Goal: Task Accomplishment & Management: Complete application form

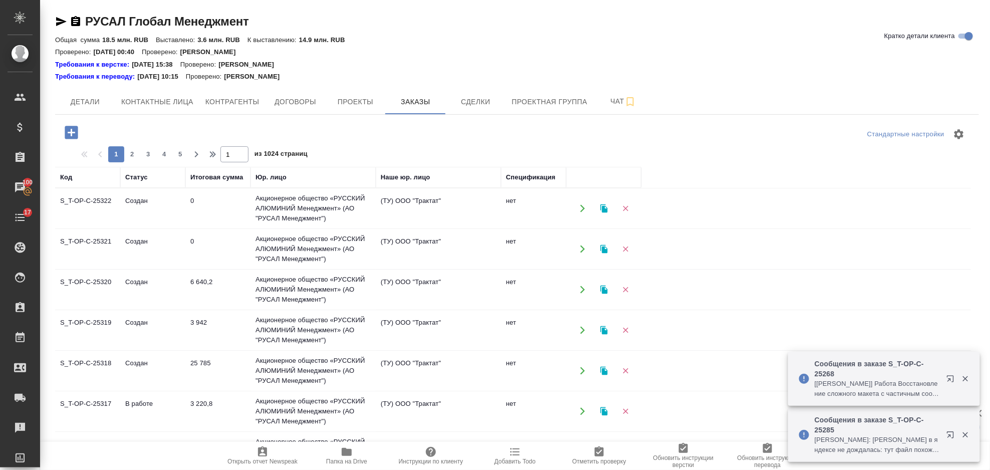
click at [75, 124] on icon "button" at bounding box center [72, 133] width 18 height 18
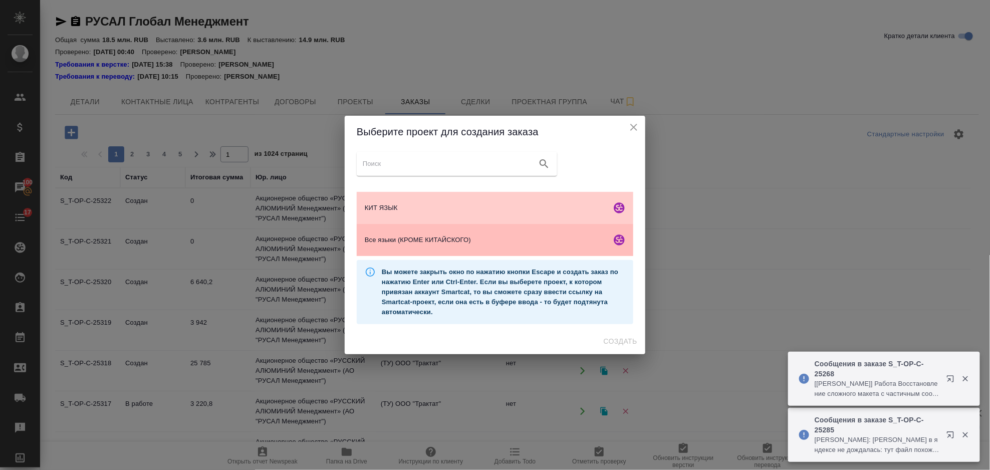
click at [447, 242] on span "Все языки (КРОМЕ КИТАЙСКОГО)" at bounding box center [486, 240] width 242 height 10
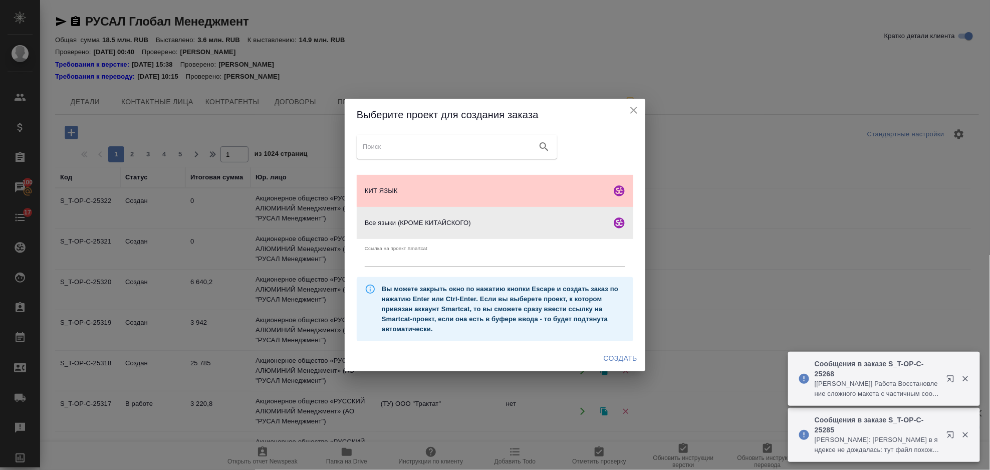
click at [626, 357] on span "Создать" at bounding box center [621, 358] width 34 height 13
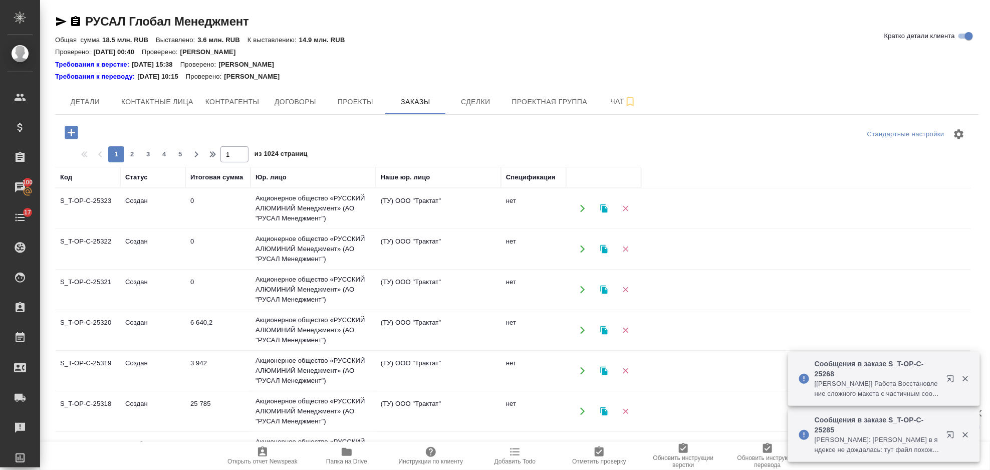
click at [351, 453] on icon "button" at bounding box center [347, 452] width 10 height 8
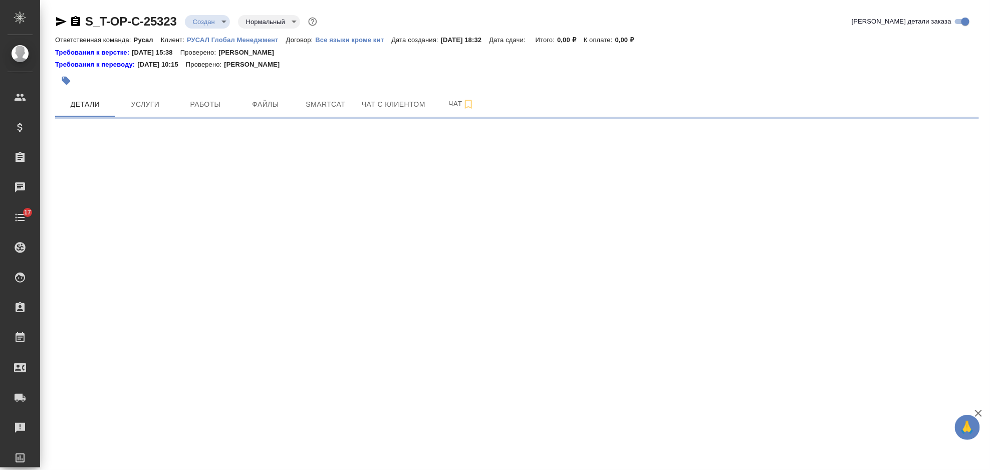
select select "RU"
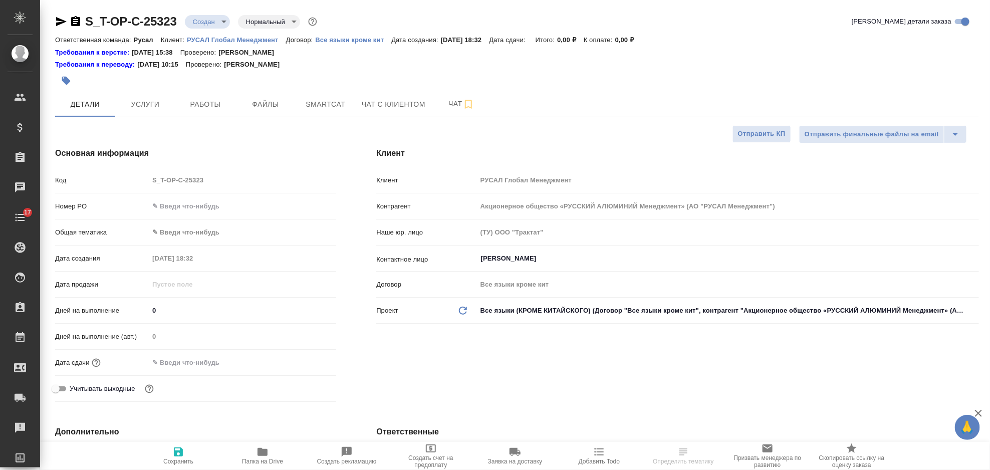
type textarea "x"
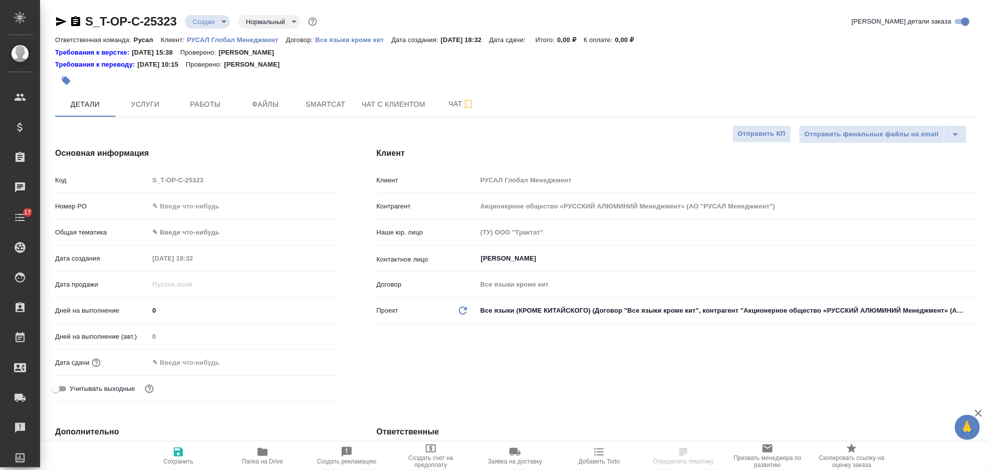
type textarea "x"
click at [211, 213] on input "text" at bounding box center [242, 206] width 187 height 15
type input "от Исаева_"
type textarea "x"
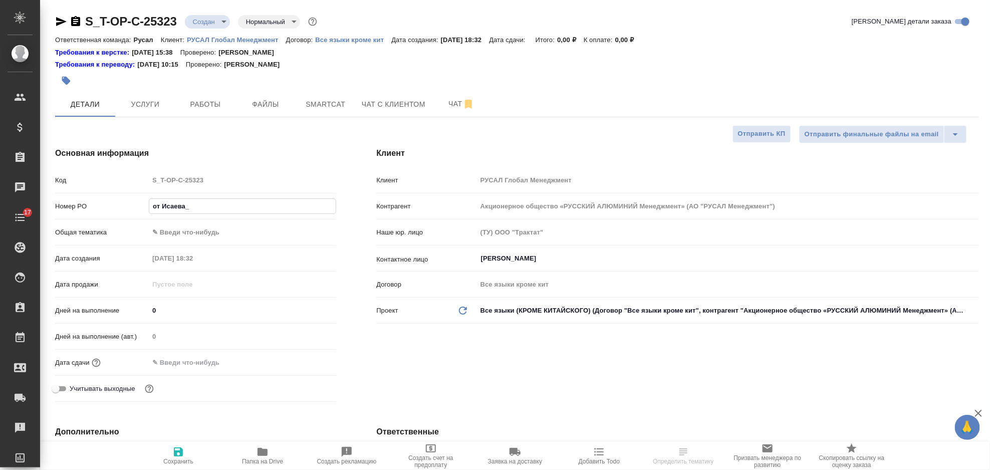
type textarea "x"
type input "от Исаева_2"
type textarea "x"
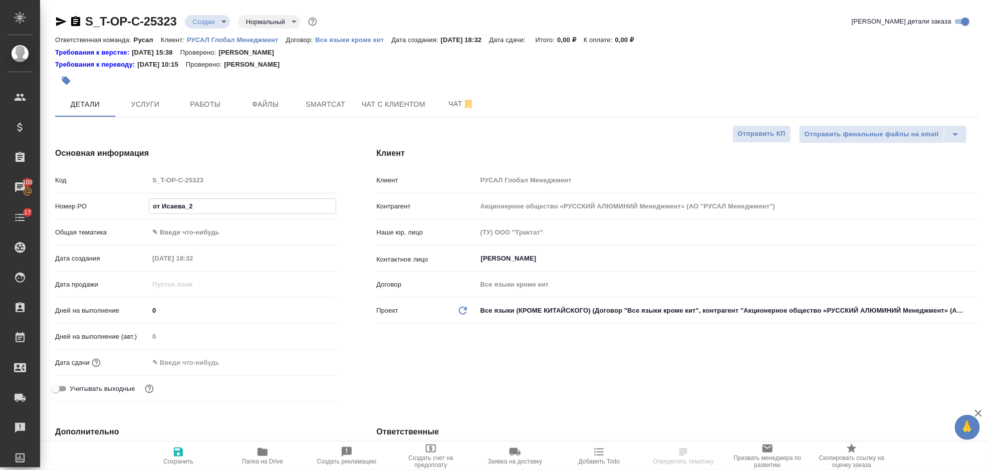
type input "от Исаева_29"
type textarea "x"
type input "от Исаева_29."
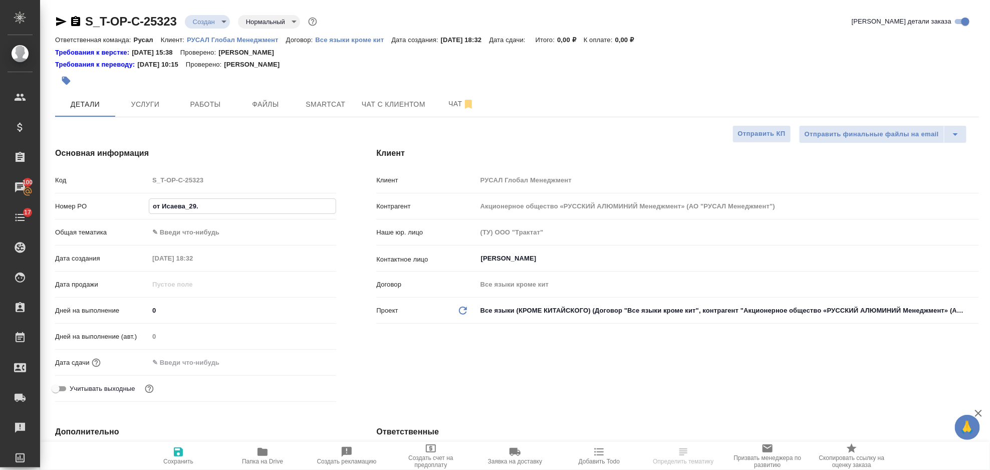
type textarea "x"
type input "от Исаева_29.0"
type textarea "x"
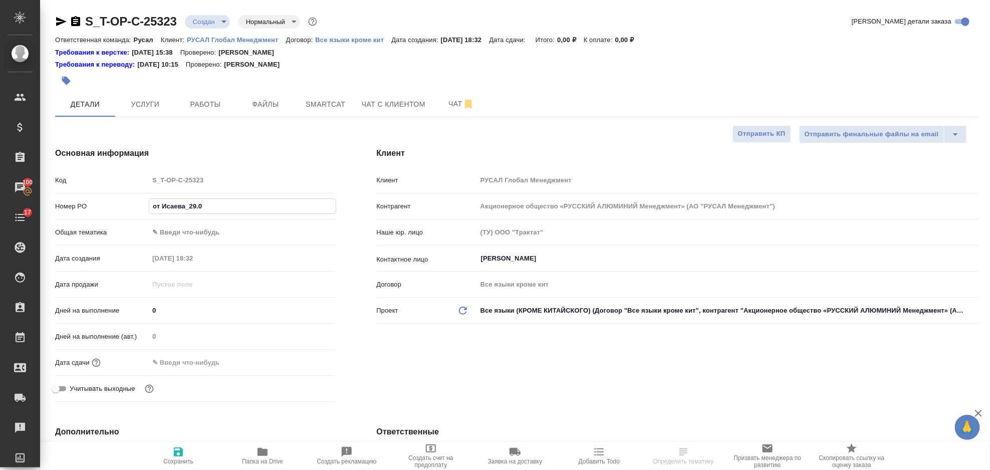
type textarea "x"
type input "от Исаева_29.09"
type textarea "x"
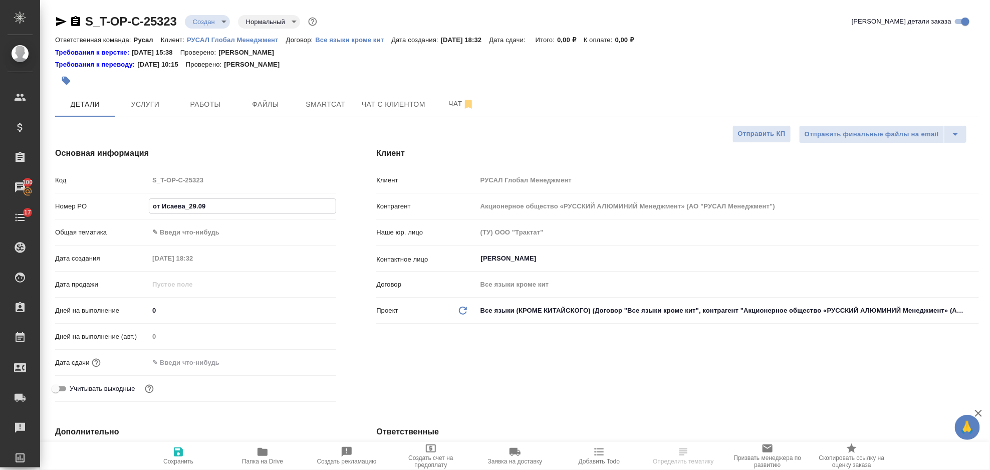
type textarea "x"
type input "от Исаева_29.09"
click at [254, 228] on body "🙏 .cls-1 fill:#fff; AWATERA Gorlenko Yuliua Клиенты Спецификации Заказы 100 Чат…" at bounding box center [495, 235] width 990 height 470
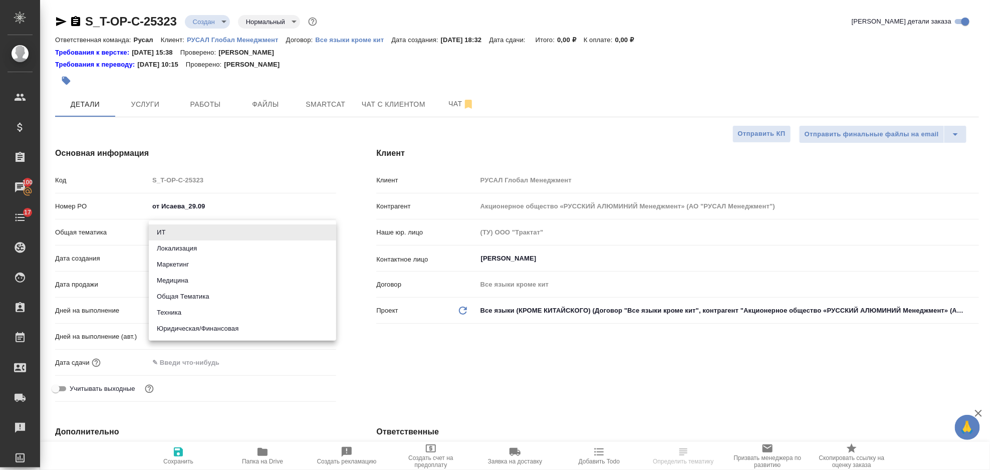
click at [206, 264] on li "Маркетинг" at bounding box center [242, 264] width 187 height 16
type input "marketing"
type textarea "x"
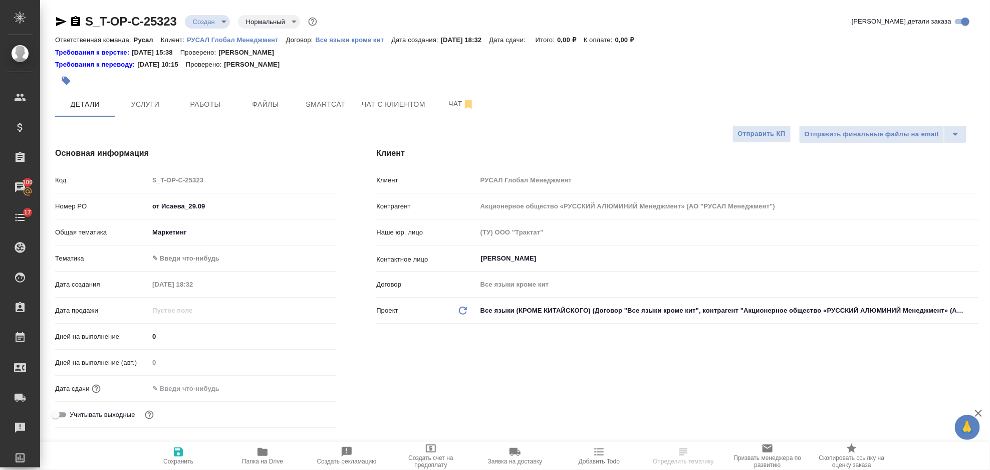
click at [194, 258] on div ".cls-1 fill:#fff; AWATERA Gorlenko Yuliua Клиенты Спецификации Заказы 100 Чаты …" at bounding box center [495, 235] width 990 height 470
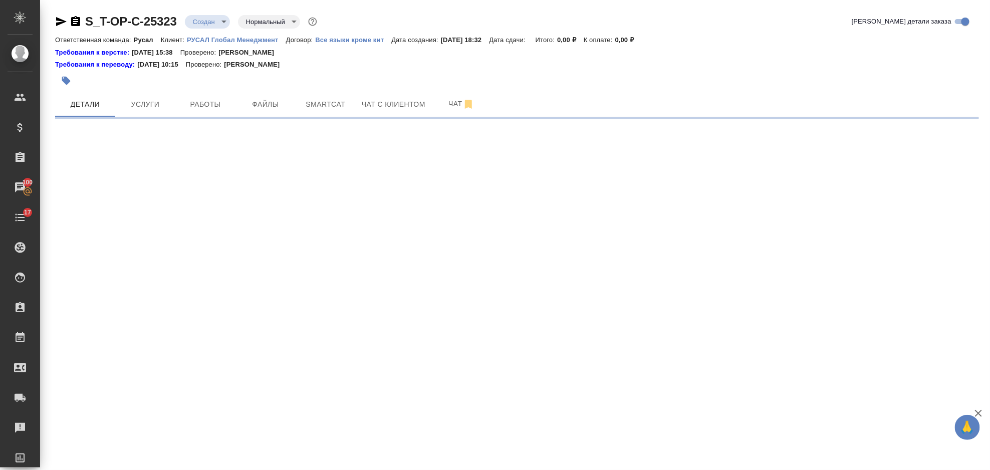
select select "RU"
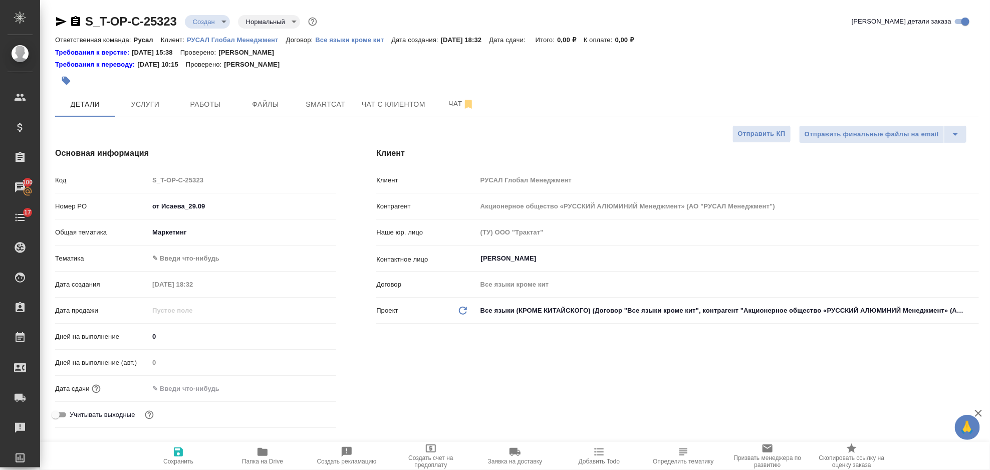
type textarea "x"
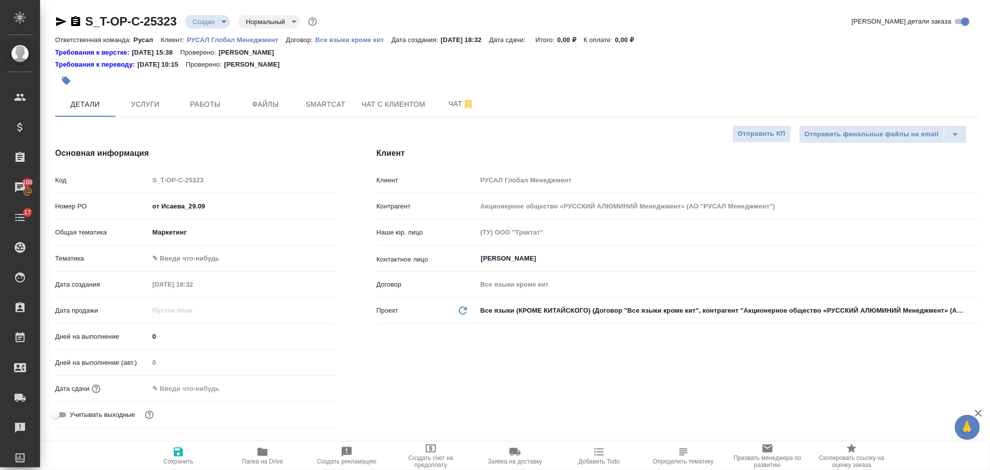
type textarea "x"
click at [239, 232] on body "🙏 .cls-1 fill:#fff; AWATERA Gorlenko Yuliua Клиенты Спецификации Заказы 100 Чат…" at bounding box center [495, 235] width 990 height 470
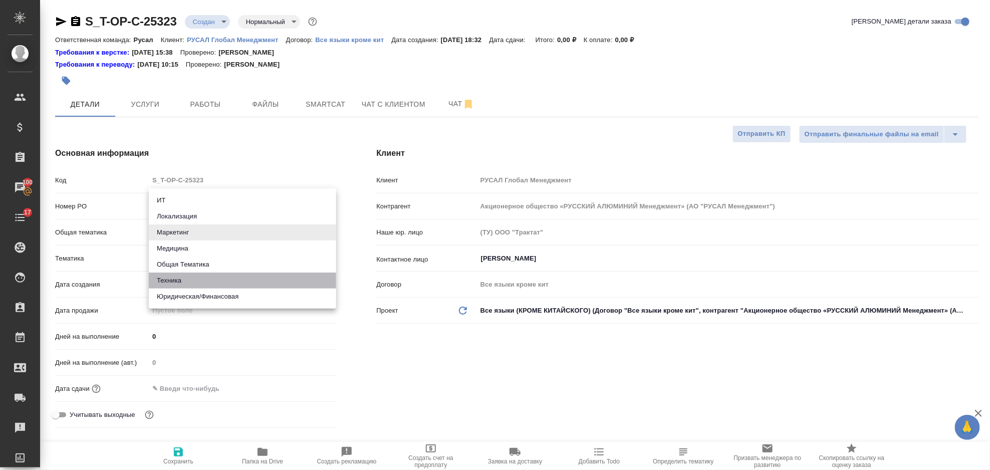
drag, startPoint x: 227, startPoint y: 282, endPoint x: 223, endPoint y: 264, distance: 18.5
click at [223, 264] on ul "ИТ Локализация Маркетинг Медицина Общая Тематика Техника Юридическая/Финансовая" at bounding box center [242, 248] width 187 height 120
click at [222, 264] on li "Общая Тематика" at bounding box center [242, 264] width 187 height 16
type input "obtem"
type textarea "x"
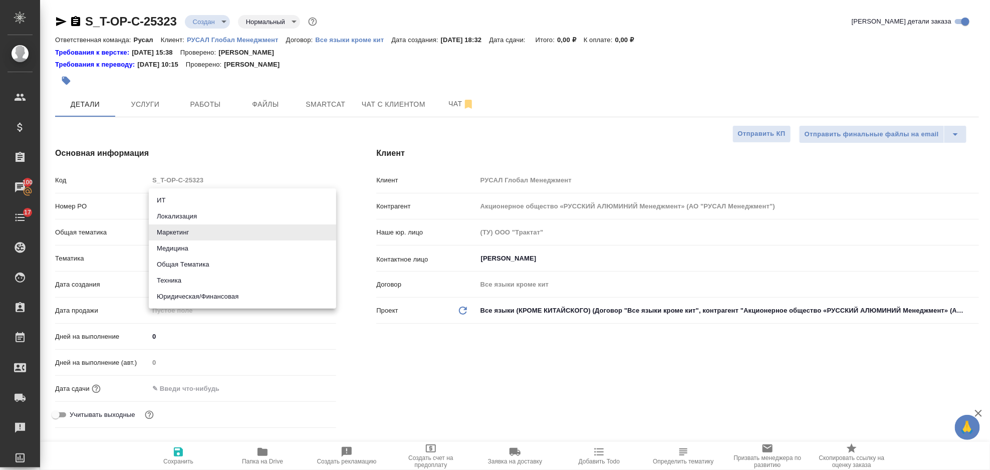
type textarea "x"
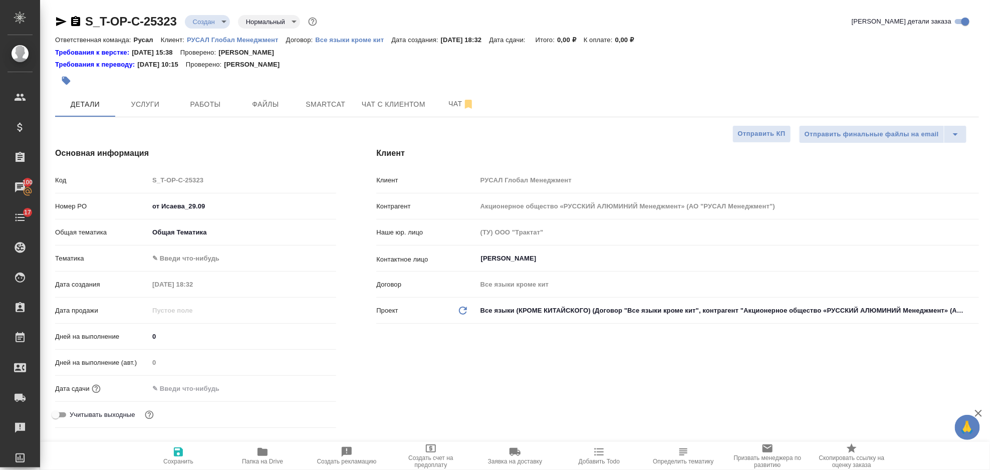
click at [196, 252] on body "🙏 .cls-1 fill:#fff; AWATERA Gorlenko Yuliua Клиенты Спецификации Заказы 100 Чат…" at bounding box center [495, 235] width 990 height 470
click at [206, 261] on li "Общая Тематика" at bounding box center [242, 258] width 187 height 16
type input "6012b1ca196b0e5c9229a120"
type textarea "x"
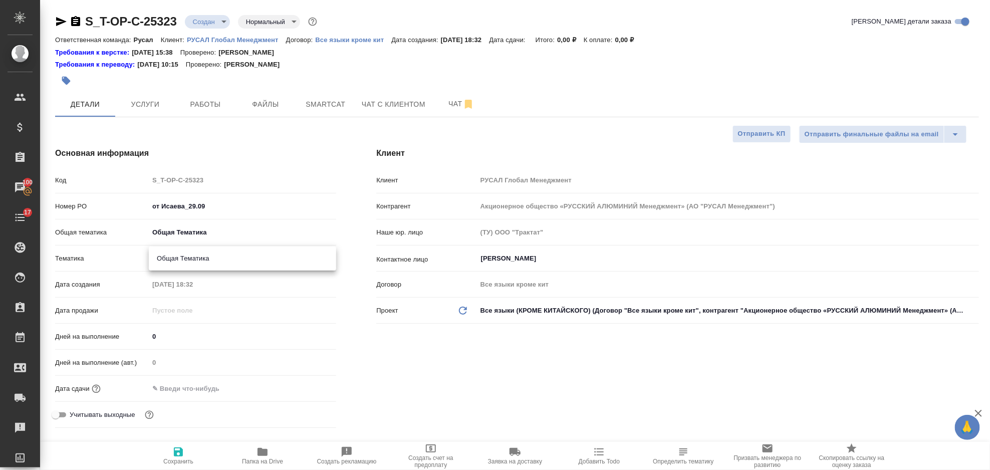
type textarea "x"
click at [207, 386] on input "text" at bounding box center [193, 388] width 88 height 15
click at [307, 384] on icon "button" at bounding box center [307, 387] width 9 height 10
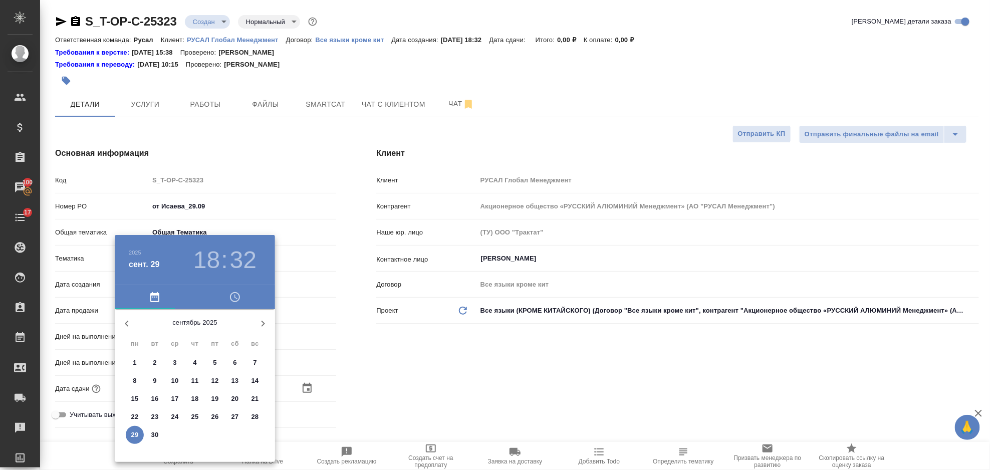
click at [137, 428] on button "29" at bounding box center [135, 435] width 18 height 18
type input "29.09.2025 18:32"
type textarea "x"
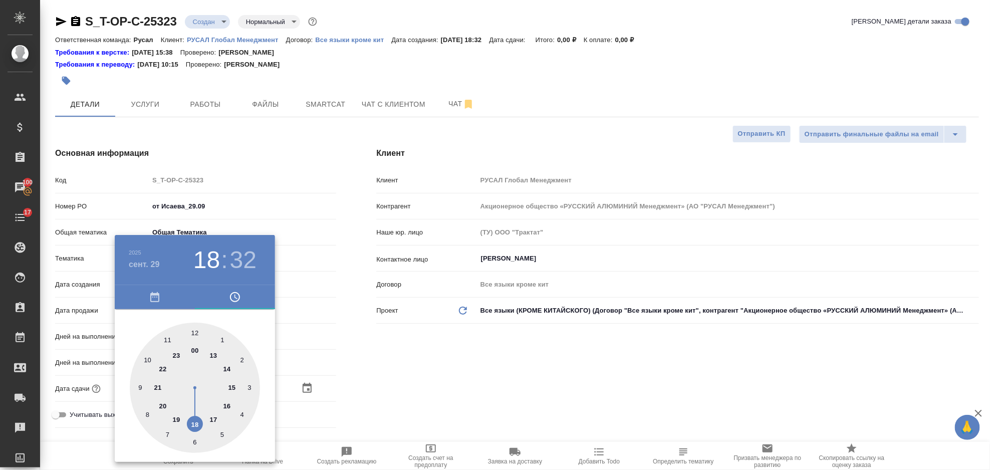
click at [161, 404] on div at bounding box center [195, 388] width 130 height 130
type input "29.09.2025 20:32"
type textarea "x"
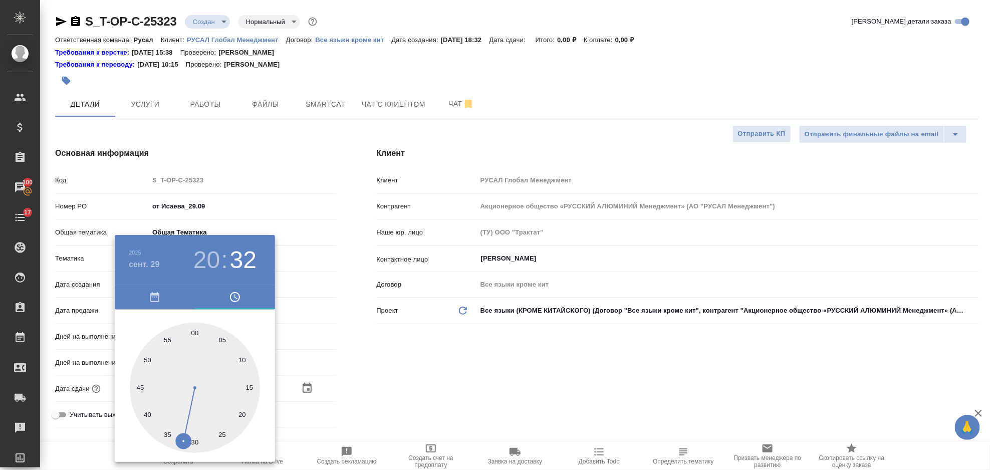
click at [242, 356] on div at bounding box center [195, 388] width 130 height 130
type input "29.09.2025 20:09"
type textarea "x"
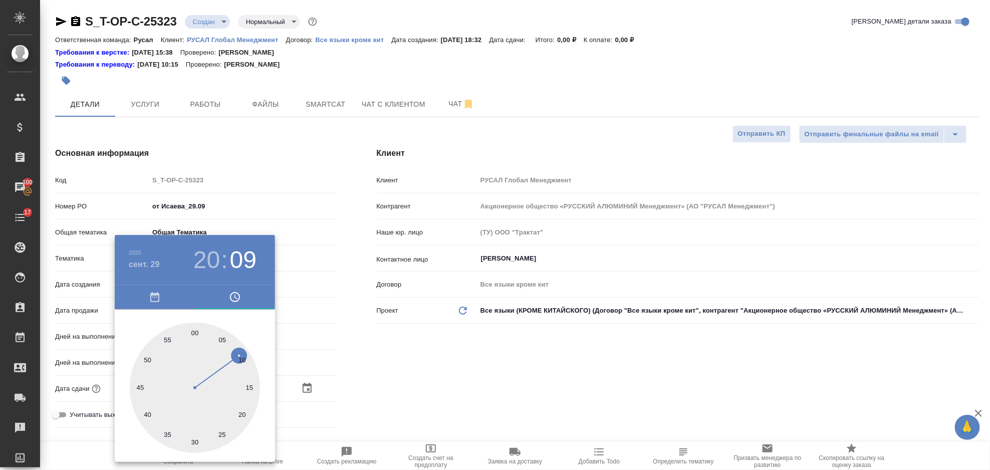
click at [241, 362] on div at bounding box center [195, 388] width 130 height 130
type input "29.09.2025 20:10"
type textarea "x"
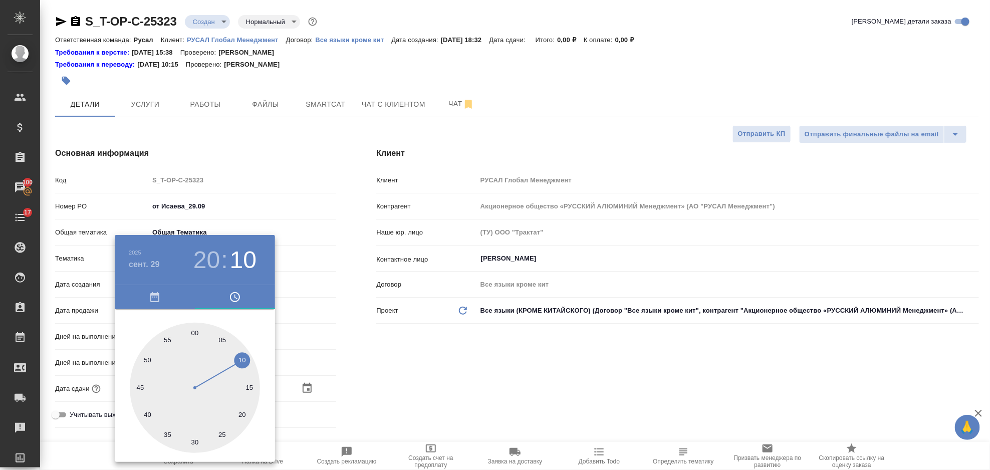
click at [380, 367] on div at bounding box center [495, 235] width 990 height 470
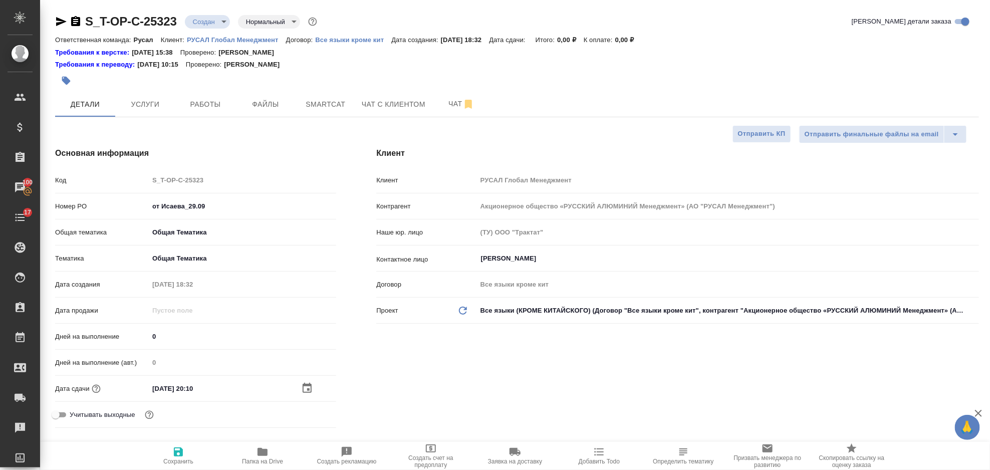
click at [175, 450] on icon "button" at bounding box center [178, 452] width 12 height 12
type textarea "x"
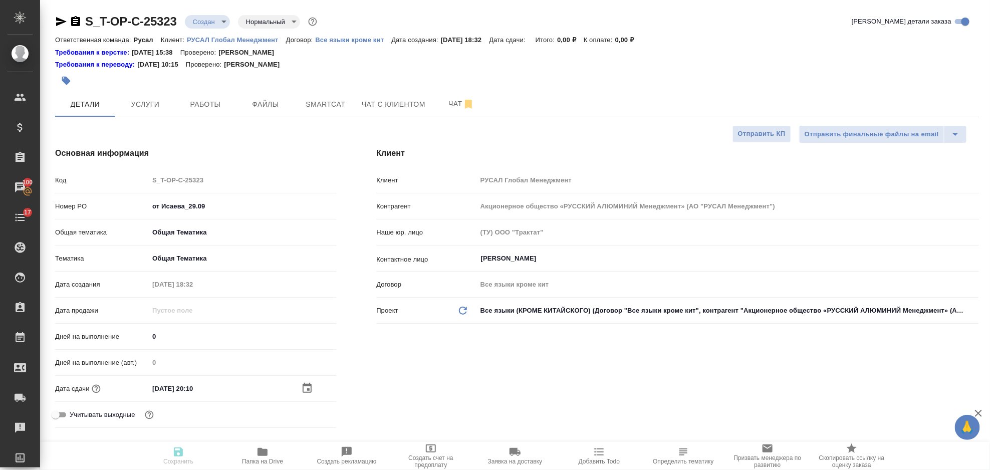
type textarea "x"
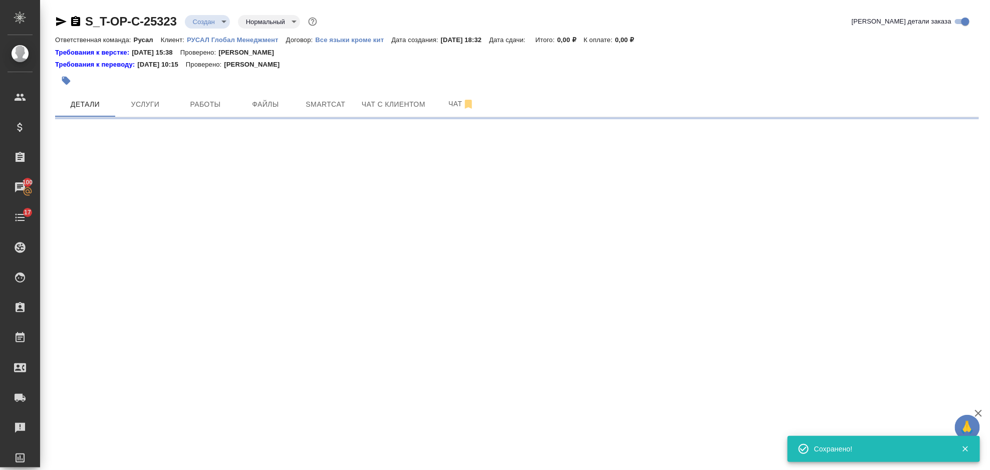
select select "RU"
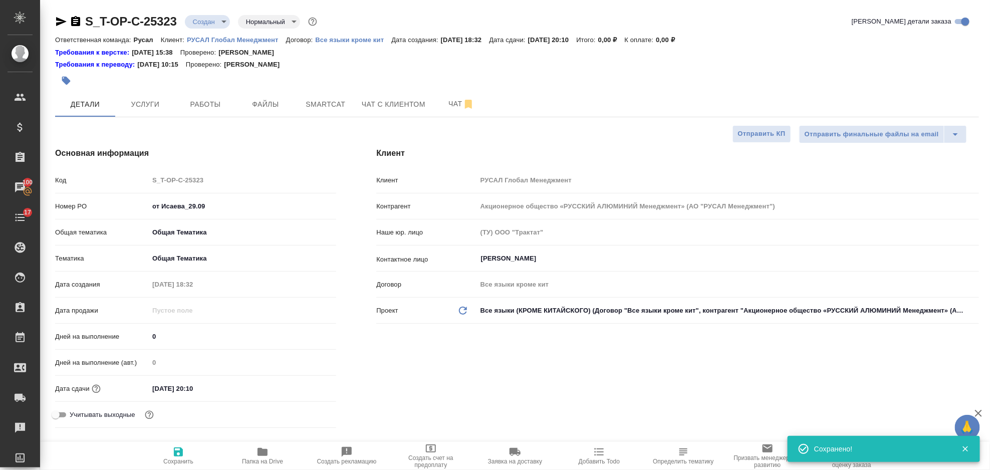
type textarea "x"
click at [253, 108] on span "Файлы" at bounding box center [265, 104] width 48 height 13
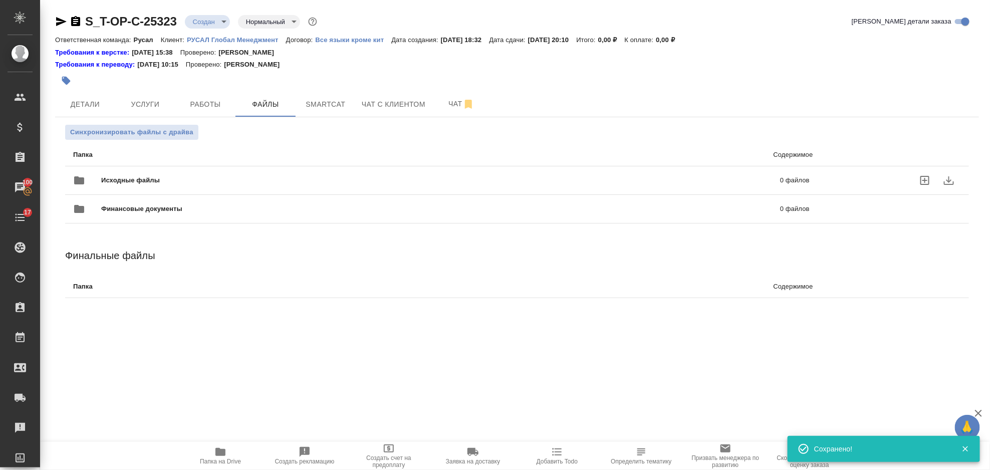
click at [177, 187] on div "Финансовые документы 0 файлов" at bounding box center [441, 209] width 756 height 44
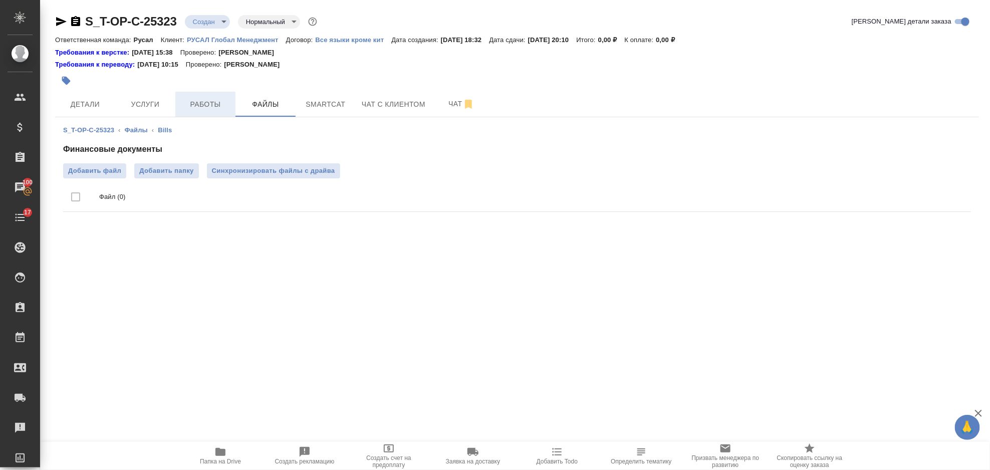
click at [212, 107] on span "Работы" at bounding box center [205, 104] width 48 height 13
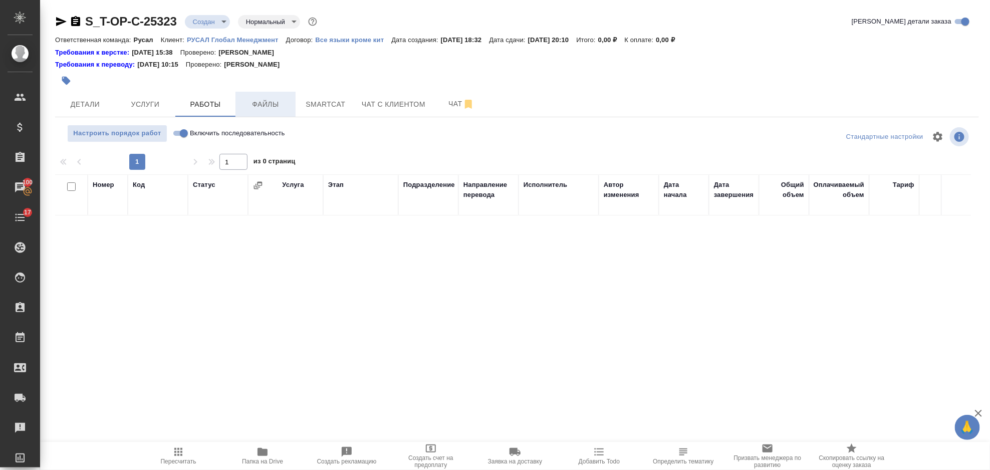
click at [270, 101] on span "Файлы" at bounding box center [265, 104] width 48 height 13
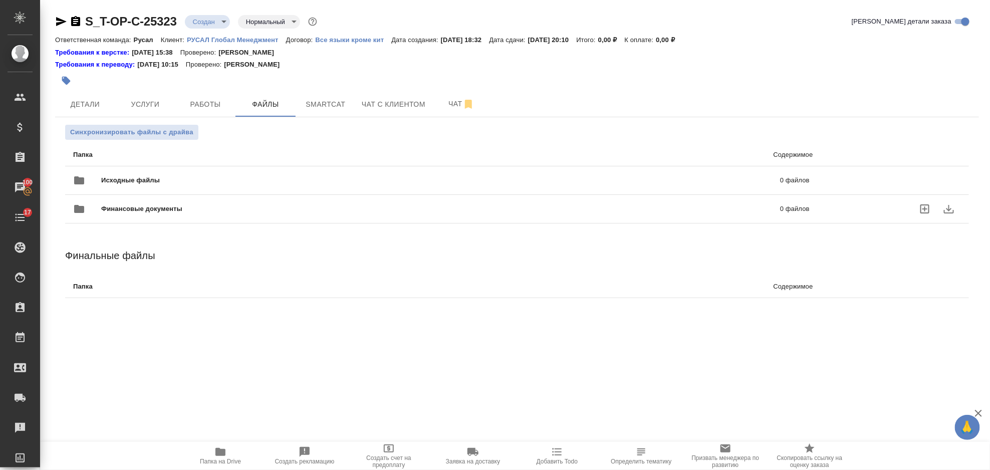
click at [169, 182] on span "Исходные файлы" at bounding box center [285, 180] width 369 height 10
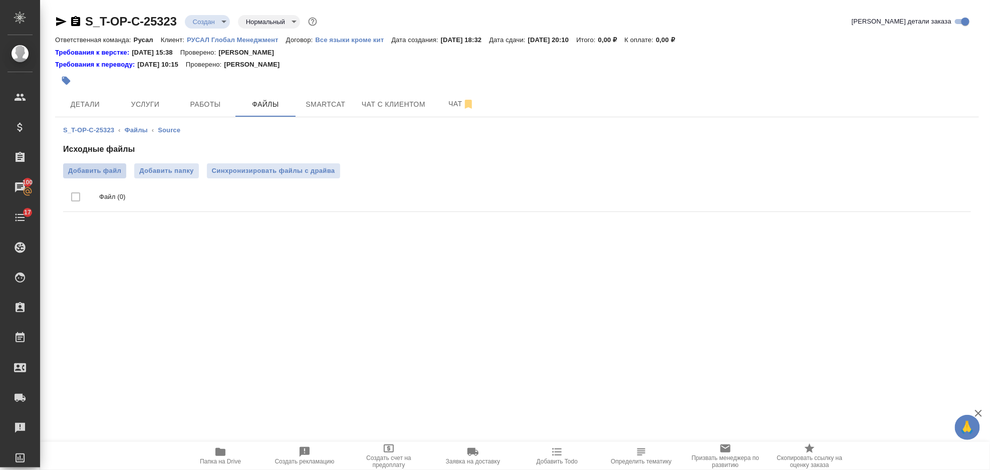
click at [104, 173] on span "Добавить файл" at bounding box center [94, 171] width 53 height 10
click at [0, 0] on input "Добавить файл" at bounding box center [0, 0] width 0 height 0
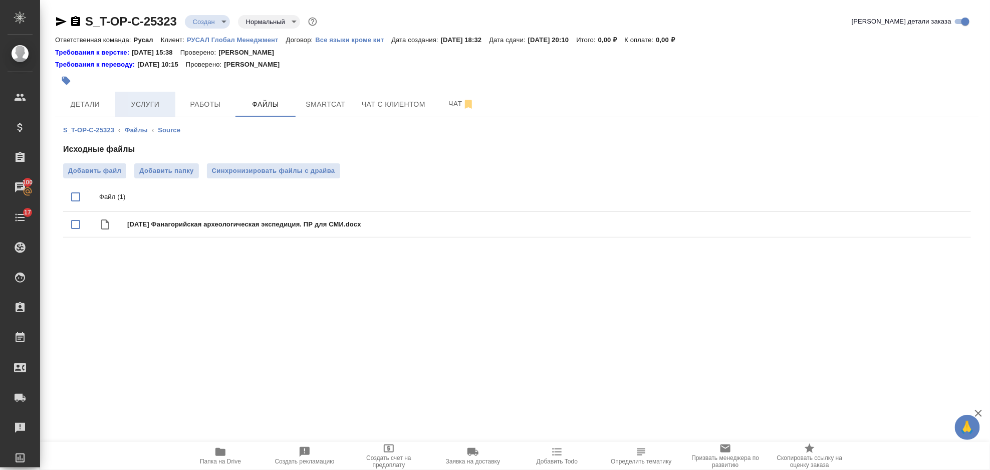
click at [157, 110] on span "Услуги" at bounding box center [145, 104] width 48 height 13
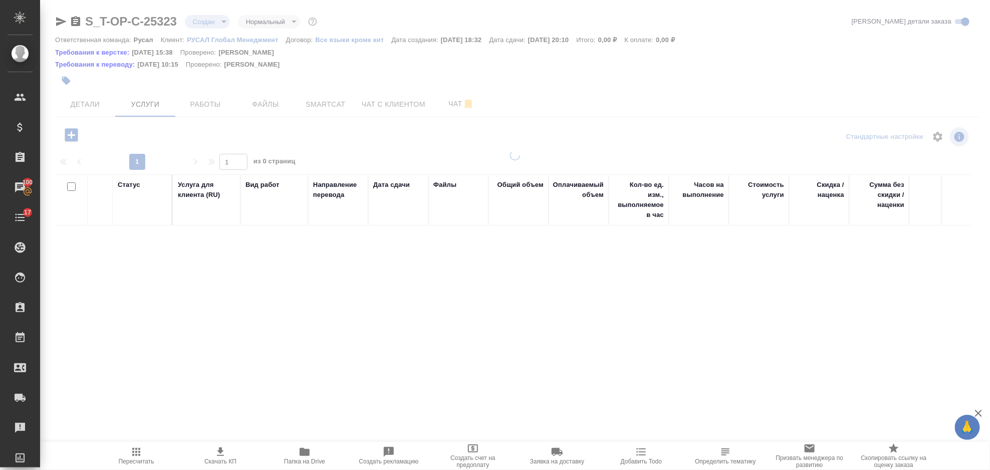
click at [70, 132] on div at bounding box center [515, 207] width 950 height 415
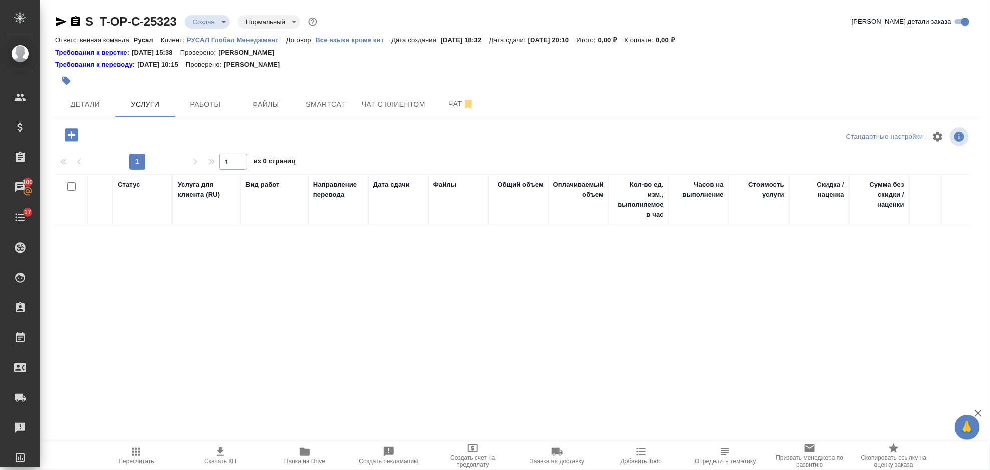
click at [73, 136] on icon "button" at bounding box center [71, 134] width 13 height 13
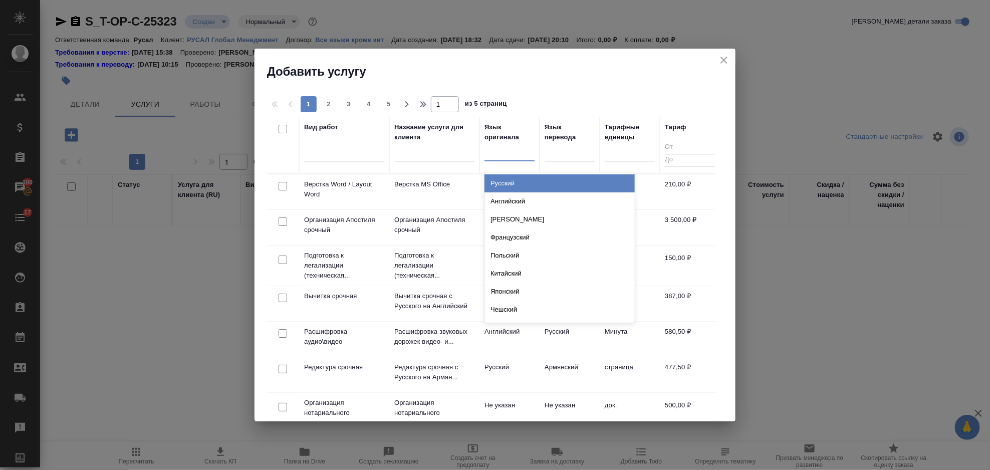
click at [498, 155] on div at bounding box center [509, 151] width 50 height 15
click at [510, 185] on div "Русский" at bounding box center [559, 183] width 150 height 18
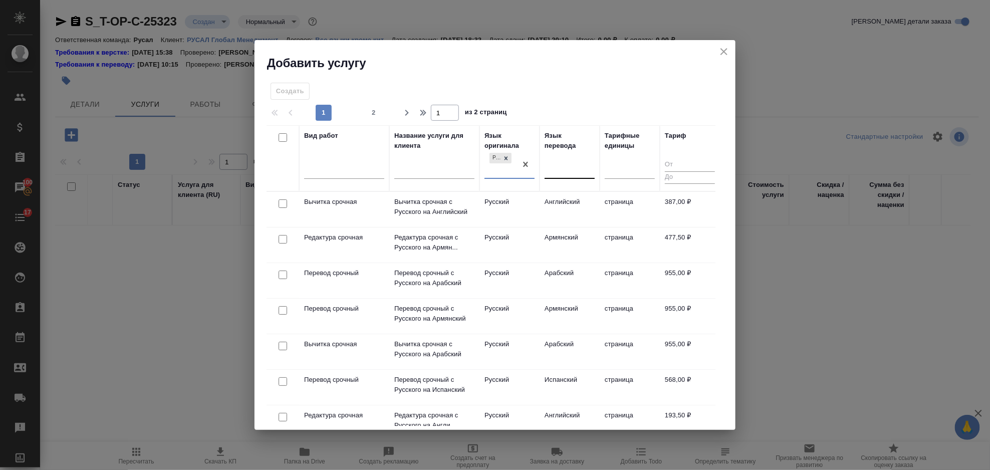
click at [567, 165] on div at bounding box center [569, 169] width 50 height 15
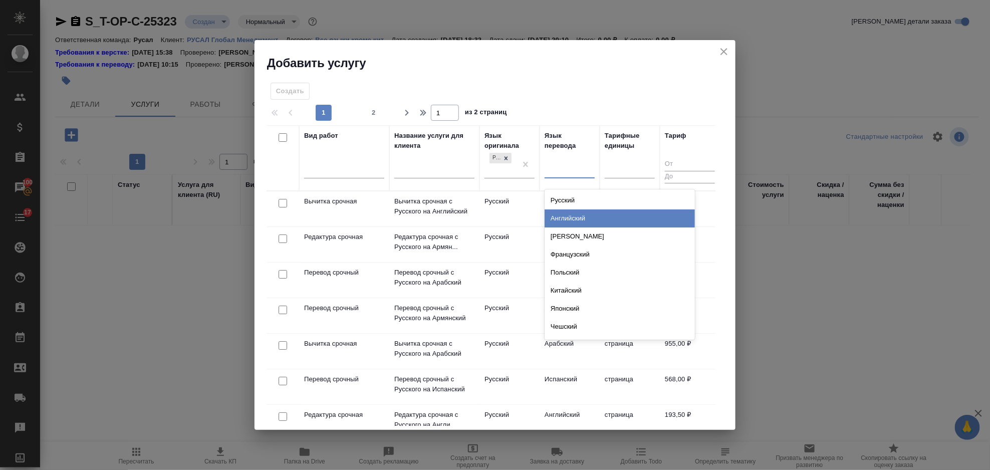
click at [571, 221] on div "Английский" at bounding box center [619, 218] width 150 height 18
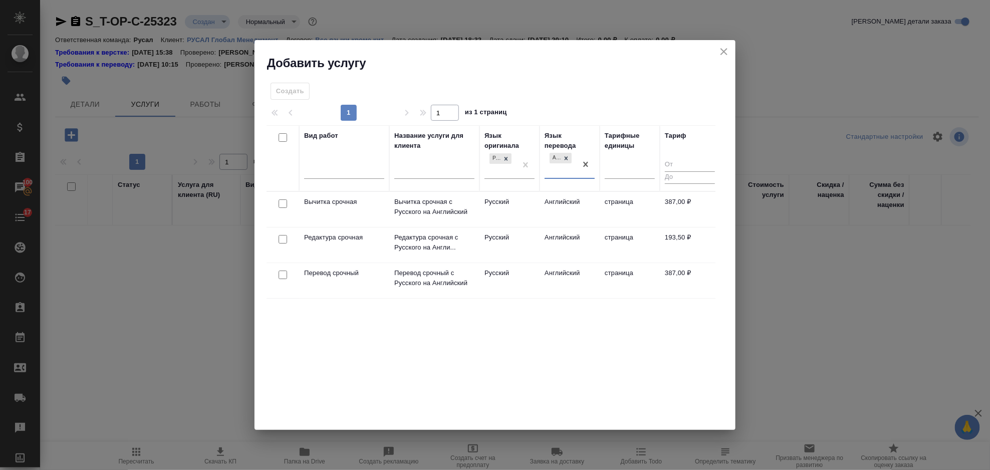
click at [282, 271] on input "checkbox" at bounding box center [282, 274] width 9 height 9
checkbox input "true"
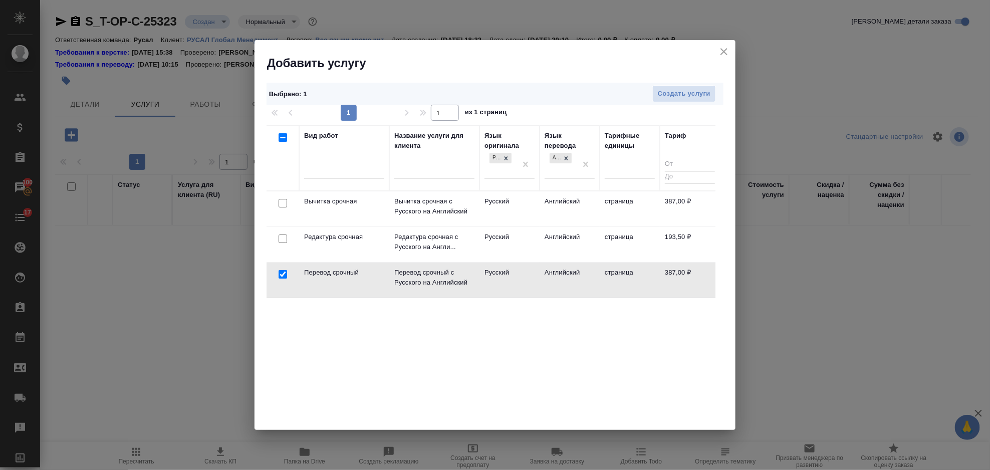
click at [279, 237] on input "checkbox" at bounding box center [282, 238] width 9 height 9
checkbox input "true"
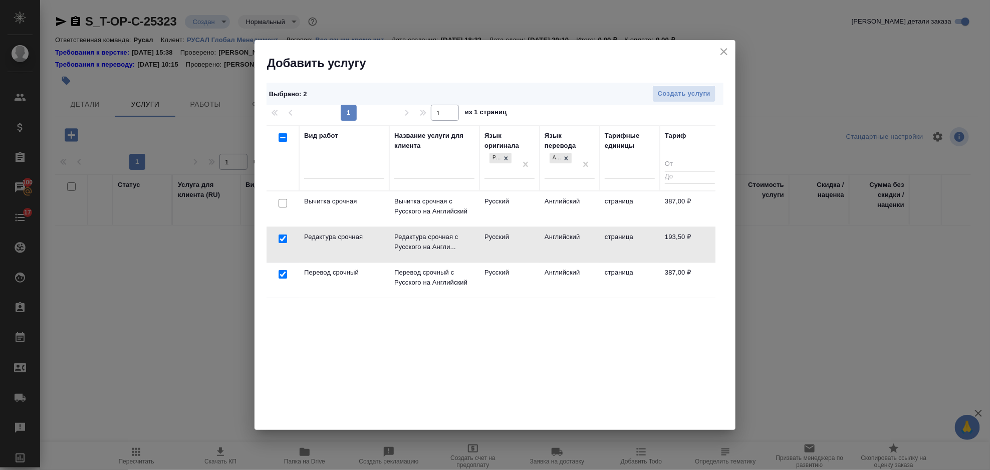
click at [283, 210] on div at bounding box center [282, 203] width 23 height 14
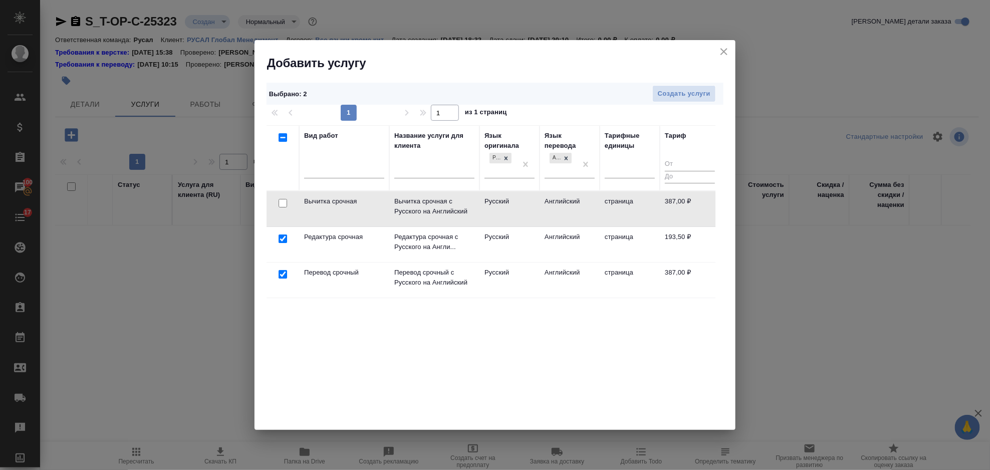
click at [281, 202] on input "checkbox" at bounding box center [282, 203] width 9 height 9
checkbox input "true"
click at [672, 96] on span "Создать услуги" at bounding box center [684, 94] width 53 height 12
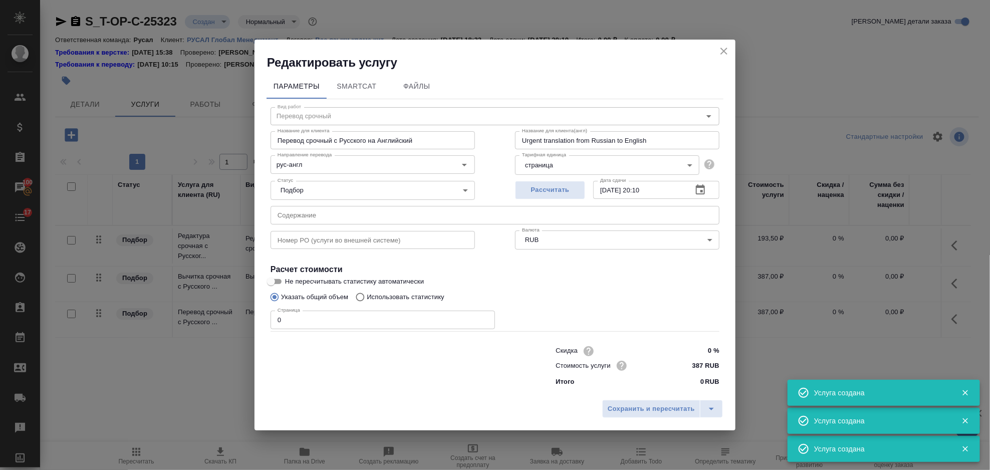
type input "Перевод срочный"
type input "Перевод срочный с Русского на Английский"
type input "Urgent translation from Russian to English"
click at [303, 209] on input "text" at bounding box center [494, 215] width 449 height 18
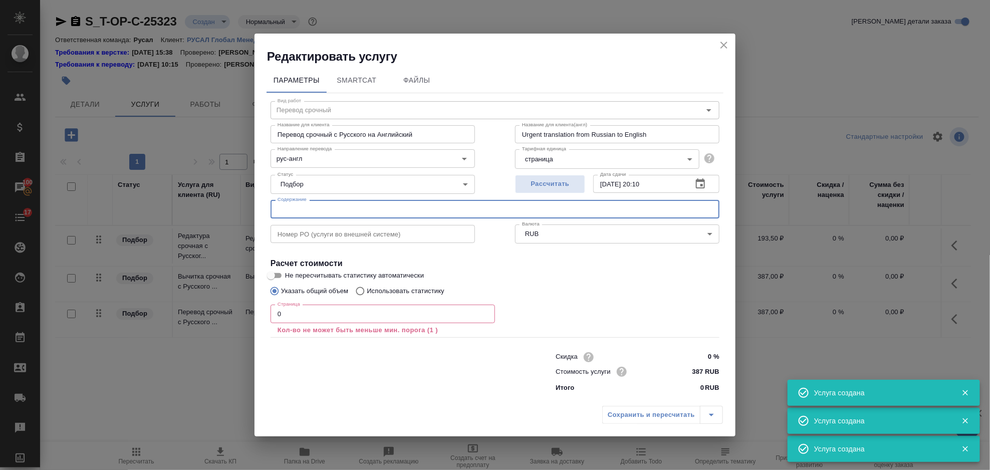
paste input "26.09.25 Фанагорийская археологическая экспедиция. ПР для СМИ"
type input "26.09.25 Фанагорийская археологическая экспедиция. ПР для СМИ"
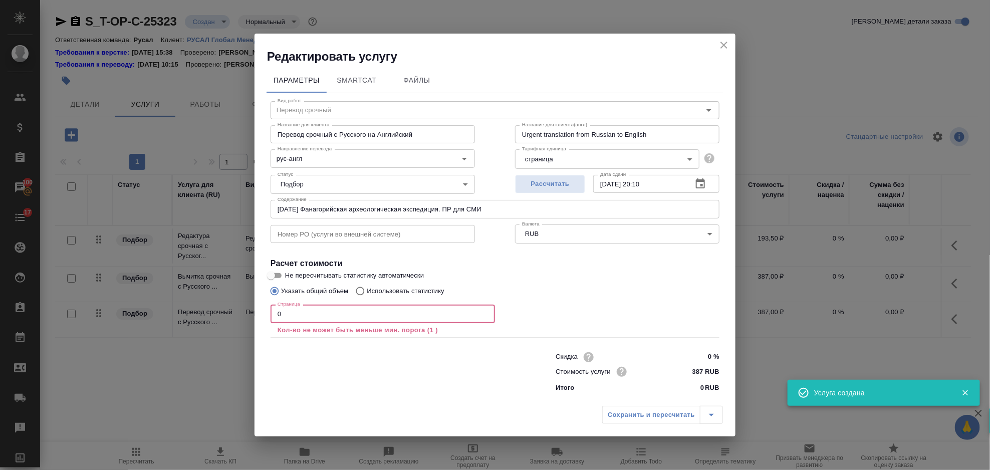
click at [303, 313] on input "0" at bounding box center [382, 314] width 224 height 18
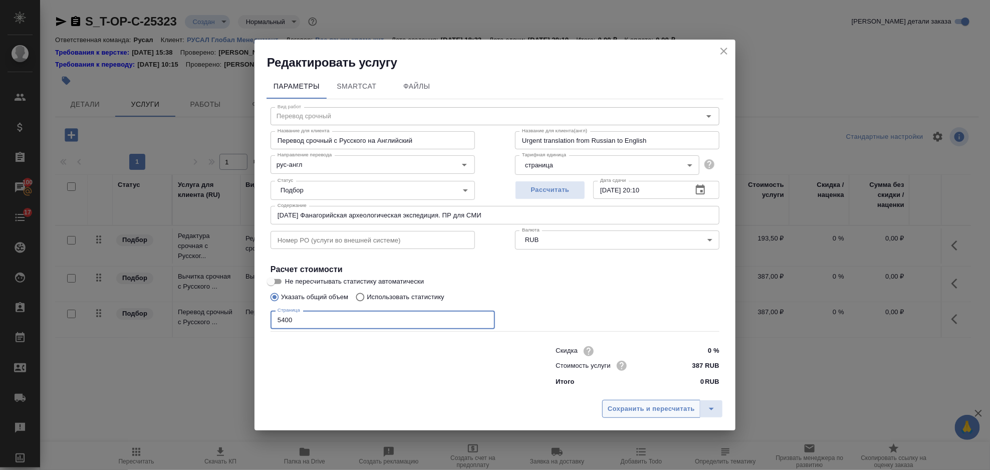
type input "5400"
click at [633, 401] on button "Сохранить и пересчитать" at bounding box center [651, 409] width 98 height 18
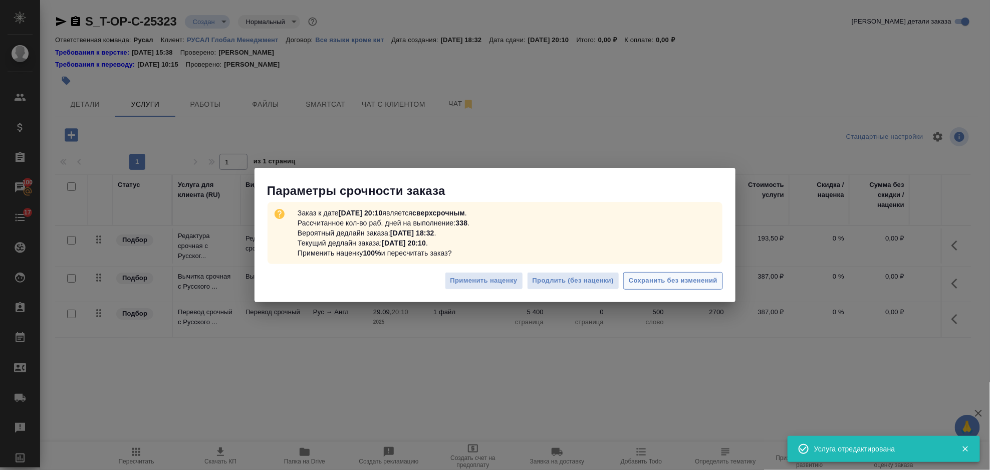
click at [647, 275] on span "Сохранить без изменений" at bounding box center [673, 281] width 89 height 12
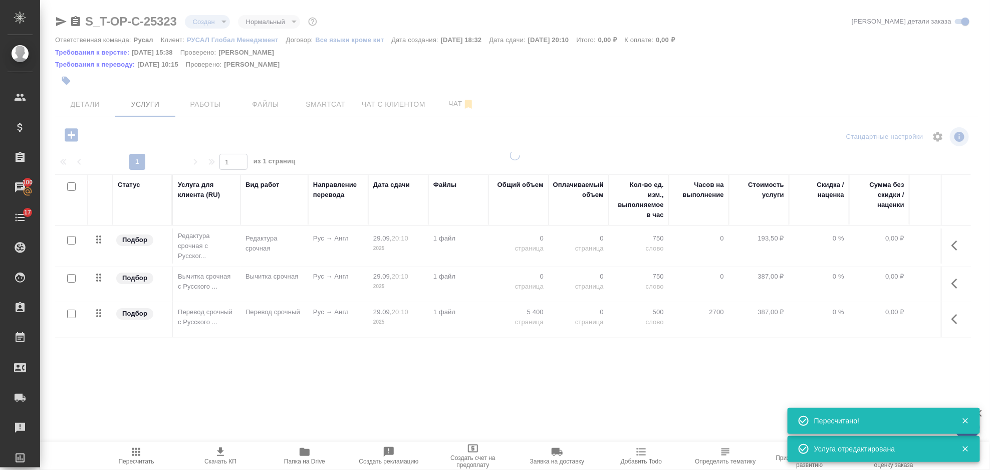
type input "urgent"
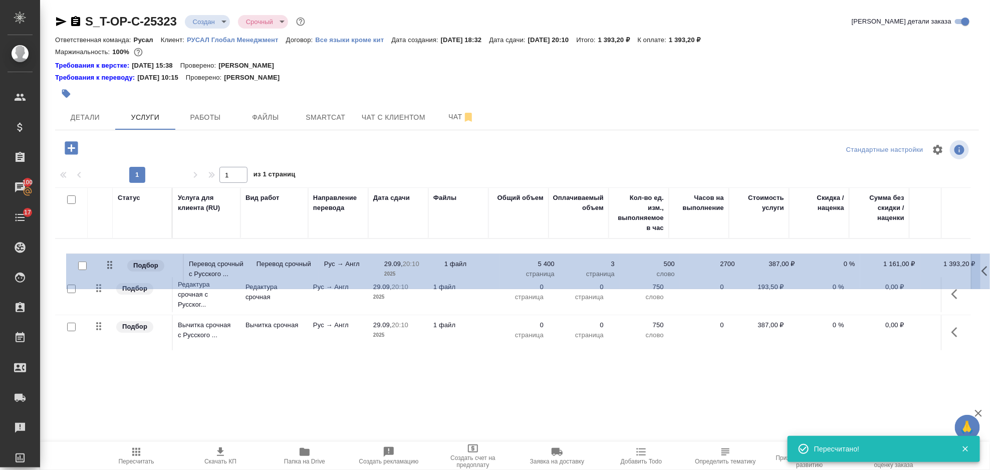
drag, startPoint x: 97, startPoint y: 330, endPoint x: 109, endPoint y: 257, distance: 74.1
click at [110, 257] on table "Статус Услуга для клиента (RU) Вид работ Направление перевода Дата сдачи Файлы …" at bounding box center [527, 268] width 944 height 163
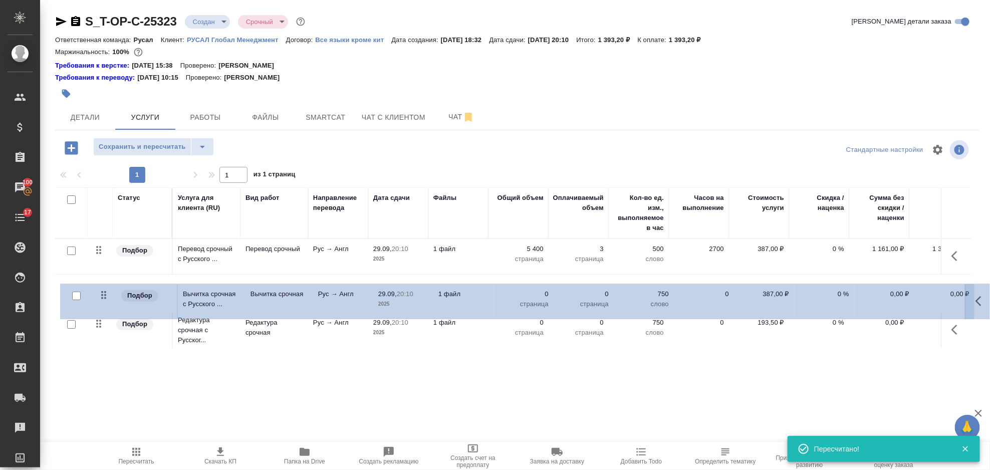
drag, startPoint x: 102, startPoint y: 327, endPoint x: 108, endPoint y: 290, distance: 38.1
click at [108, 290] on table "Статус Услуга для клиента (RU) Вид работ Направление перевода Дата сдачи Файлы …" at bounding box center [527, 268] width 944 height 163
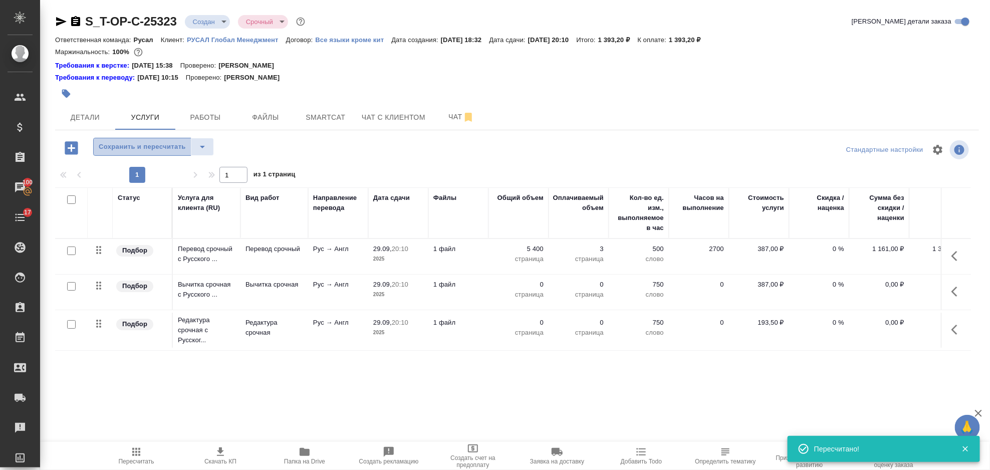
click at [148, 146] on span "Сохранить и пересчитать" at bounding box center [142, 147] width 87 height 12
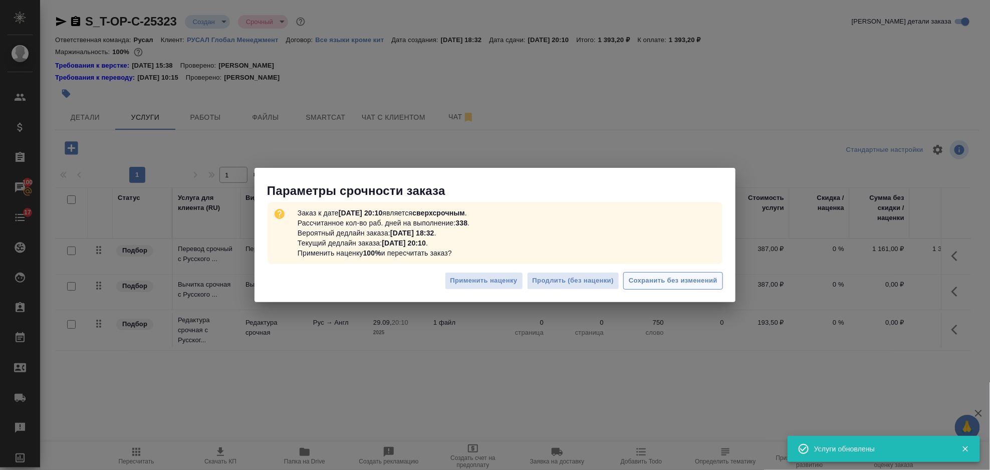
click at [711, 282] on span "Сохранить без изменений" at bounding box center [673, 281] width 89 height 12
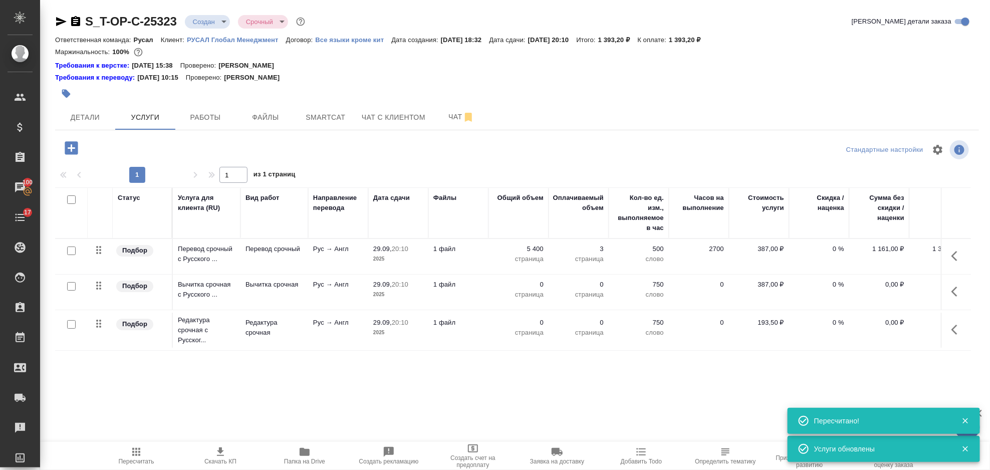
click at [956, 285] on icon "button" at bounding box center [957, 291] width 12 height 12
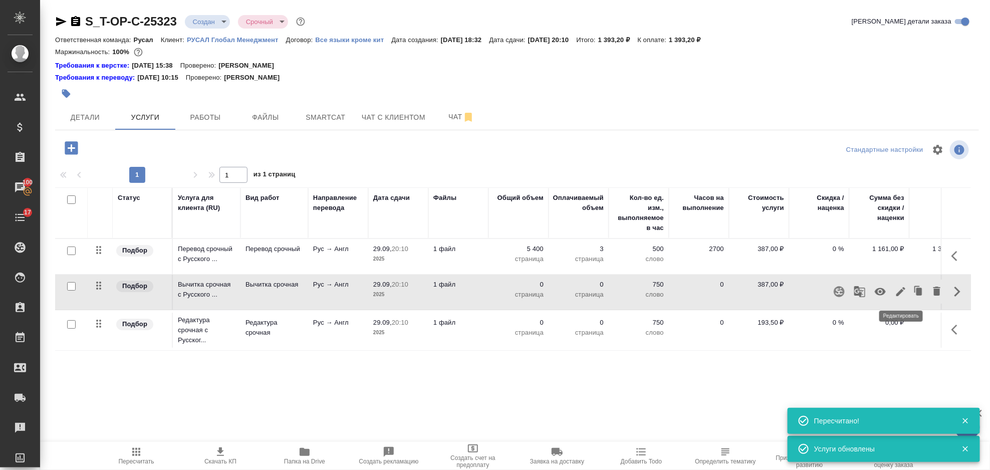
click at [897, 290] on icon "button" at bounding box center [901, 291] width 12 height 12
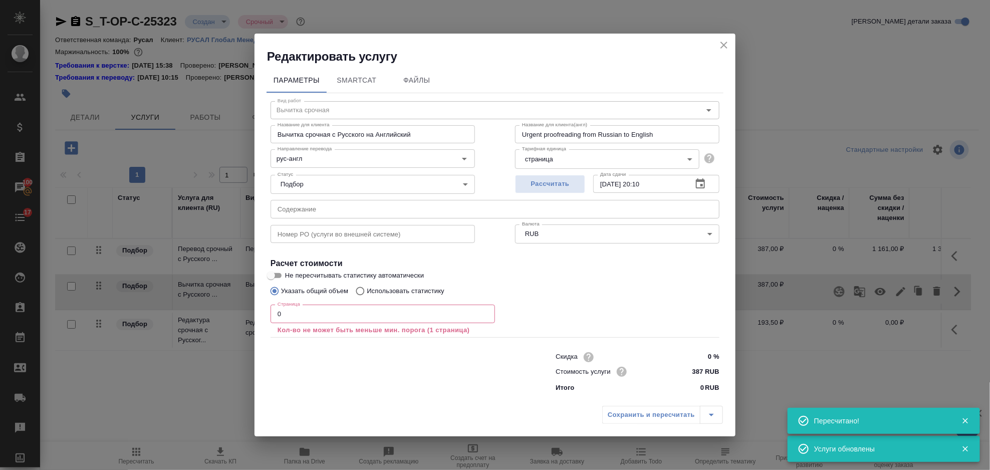
click at [386, 315] on input "0" at bounding box center [382, 314] width 224 height 18
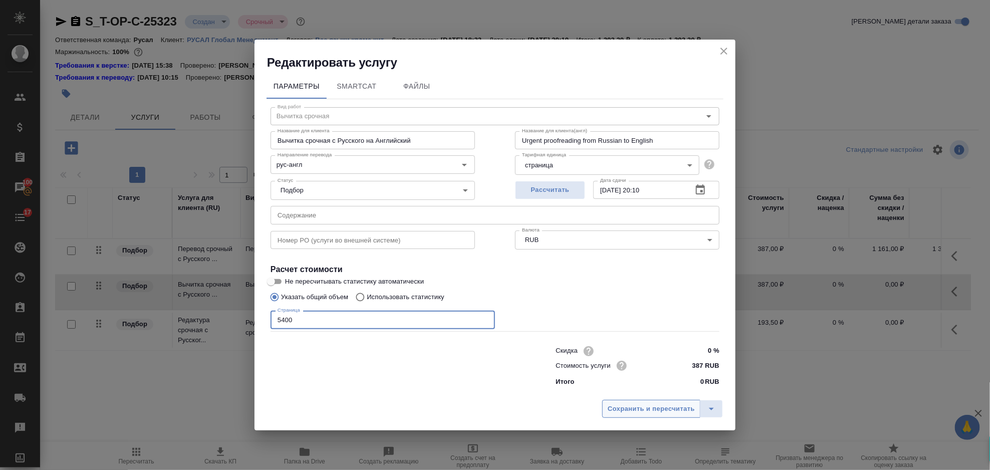
type input "5400"
click at [636, 416] on button "Сохранить и пересчитать" at bounding box center [651, 409] width 98 height 18
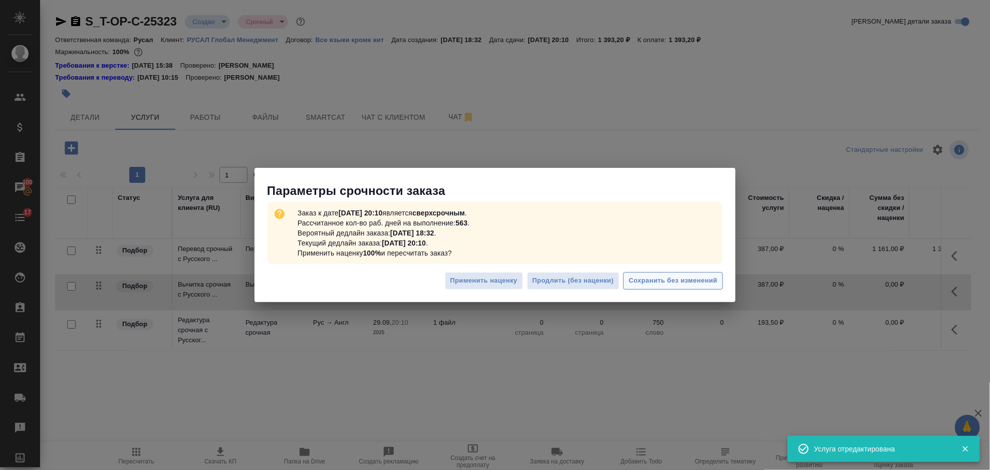
click at [677, 286] on span "Сохранить без изменений" at bounding box center [673, 281] width 89 height 12
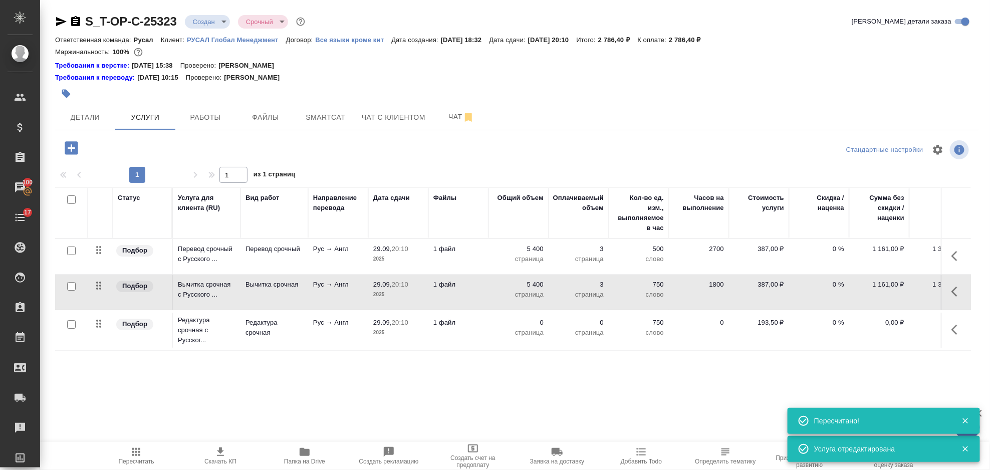
click at [959, 327] on icon "button" at bounding box center [957, 330] width 12 height 12
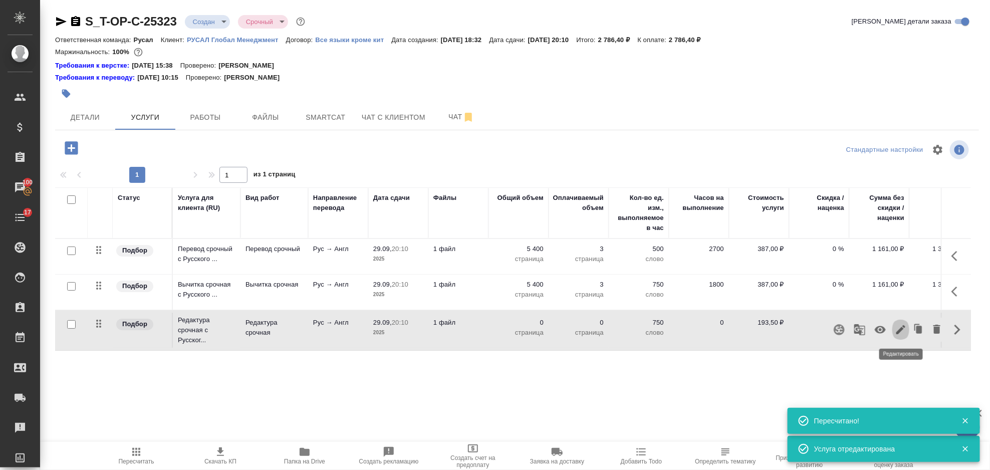
click at [903, 330] on icon "button" at bounding box center [901, 330] width 12 height 12
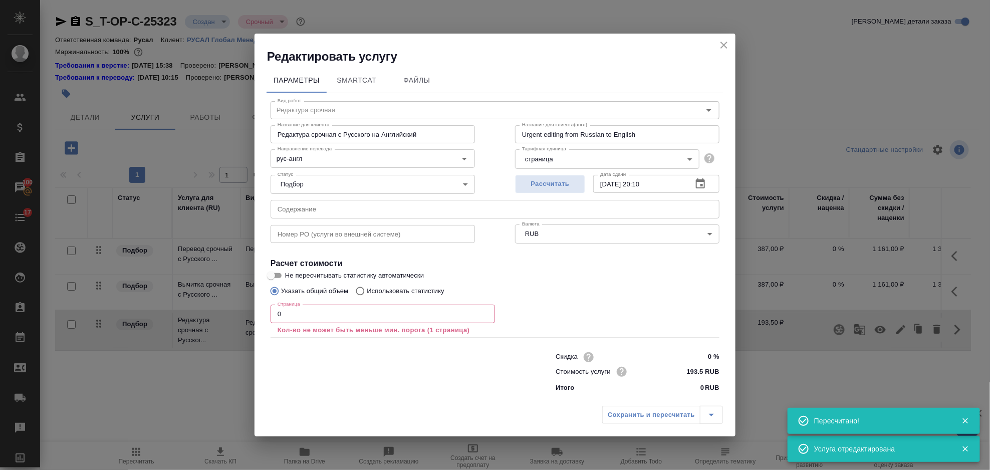
click at [321, 322] on input "0" at bounding box center [382, 314] width 224 height 18
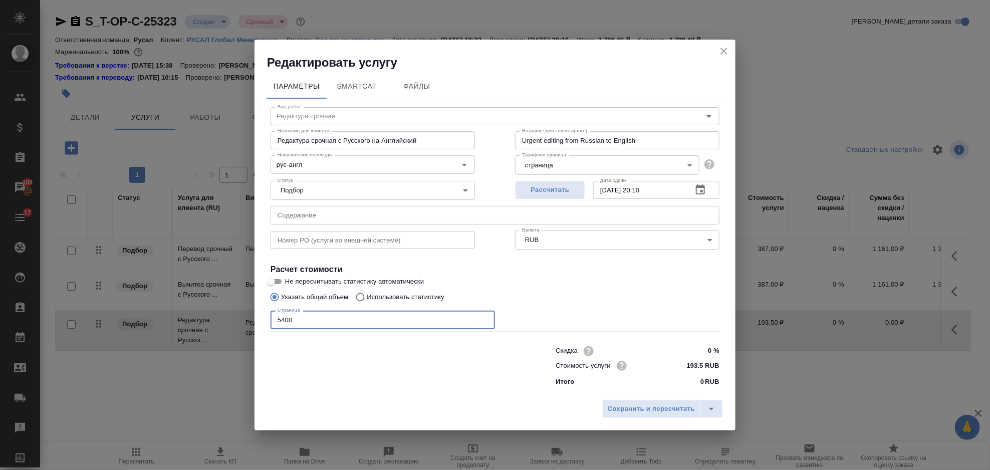
type input "5400"
click at [622, 420] on div "Сохранить и пересчитать" at bounding box center [494, 413] width 481 height 36
click at [623, 413] on span "Сохранить и пересчитать" at bounding box center [651, 409] width 87 height 12
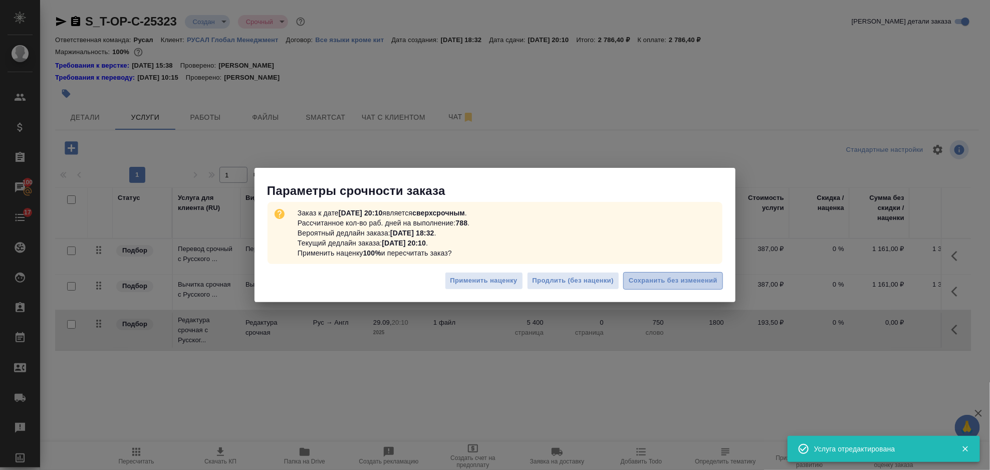
click at [651, 286] on span "Сохранить без изменений" at bounding box center [673, 281] width 89 height 12
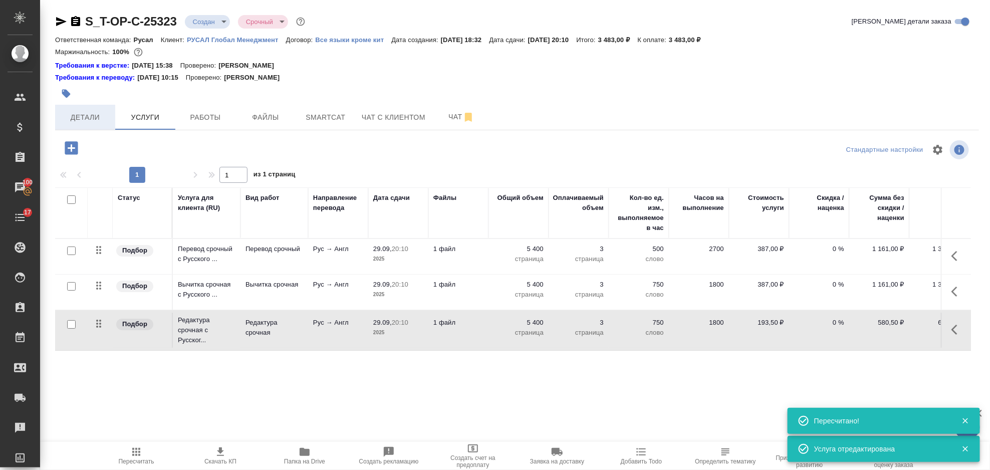
click at [100, 114] on span "Детали" at bounding box center [85, 117] width 48 height 13
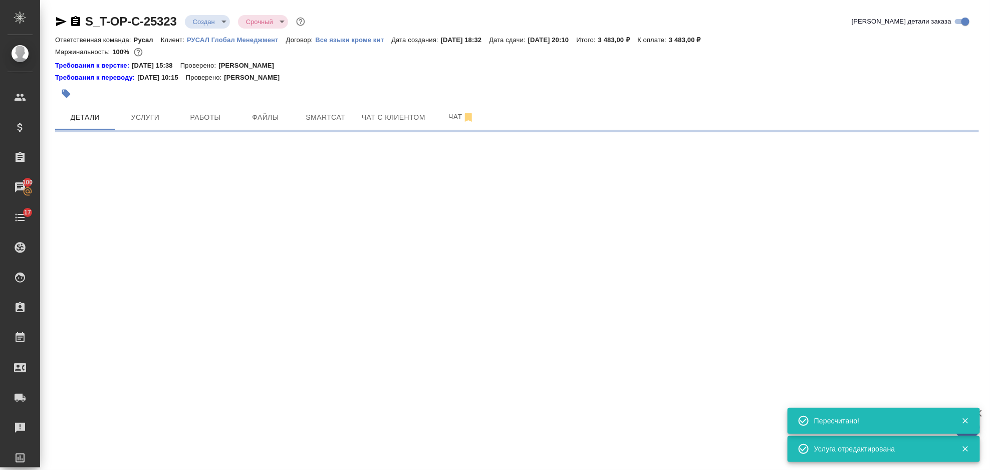
select select "RU"
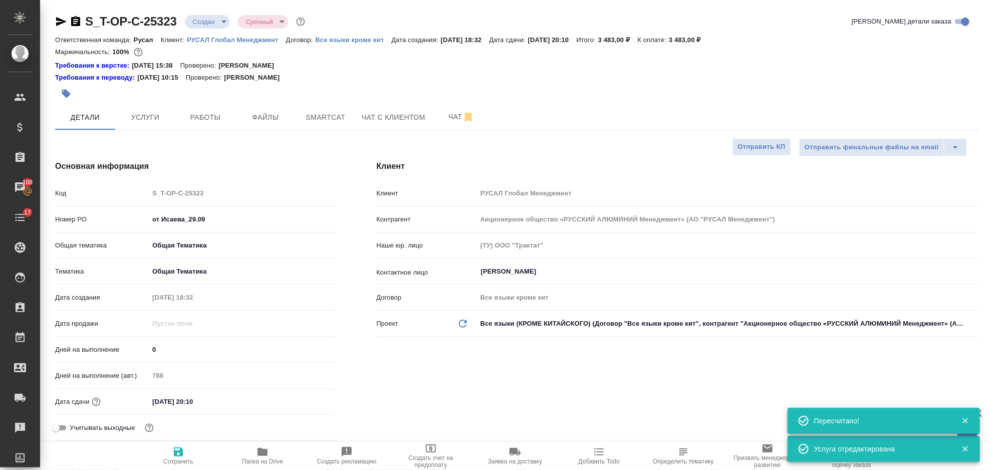
type textarea "x"
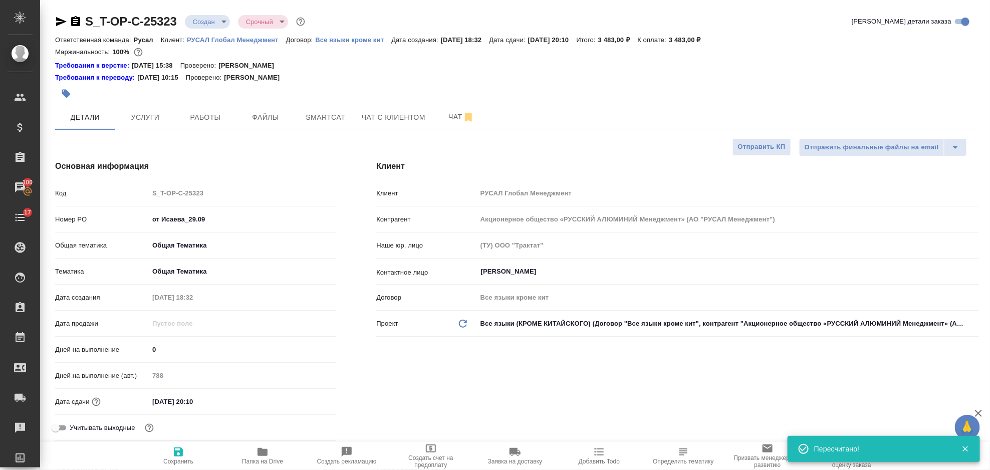
click at [59, 21] on icon "button" at bounding box center [61, 22] width 12 height 12
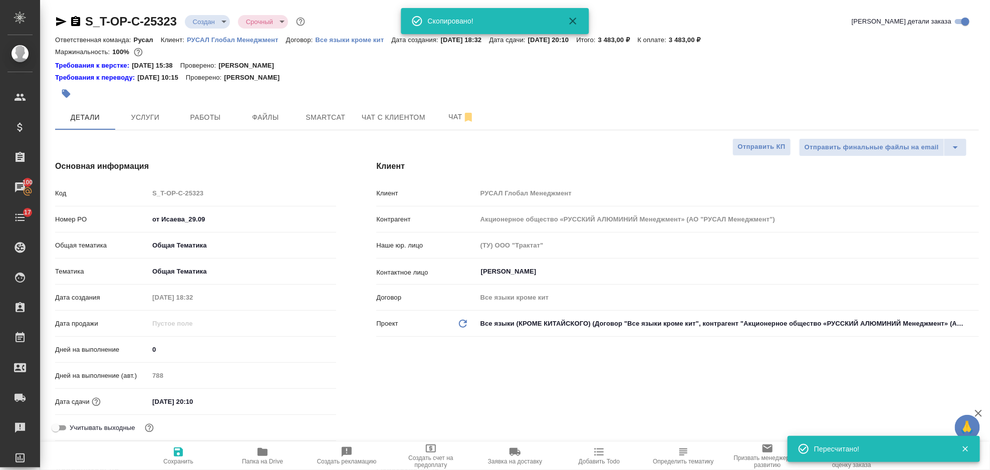
scroll to position [267, 0]
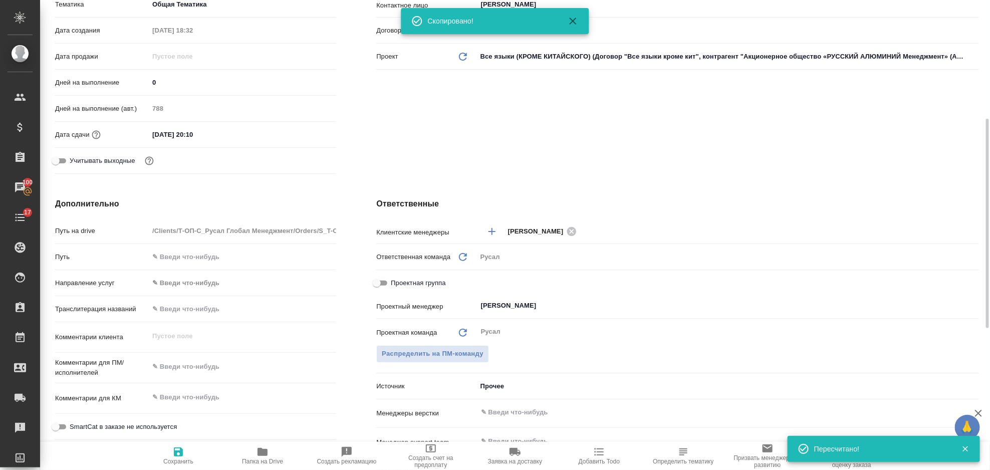
type textarea "x"
click at [201, 364] on textarea at bounding box center [242, 366] width 187 height 17
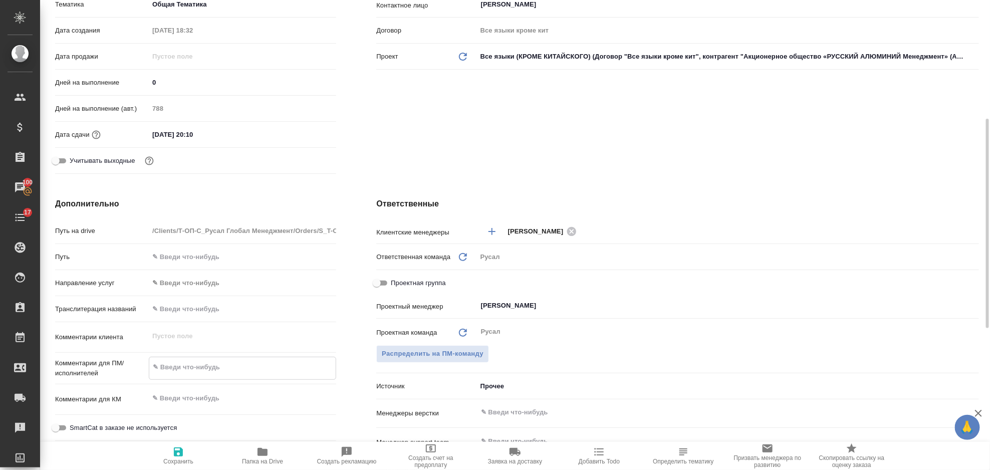
type textarea "И"
type textarea "x"
type textarea "ИС"
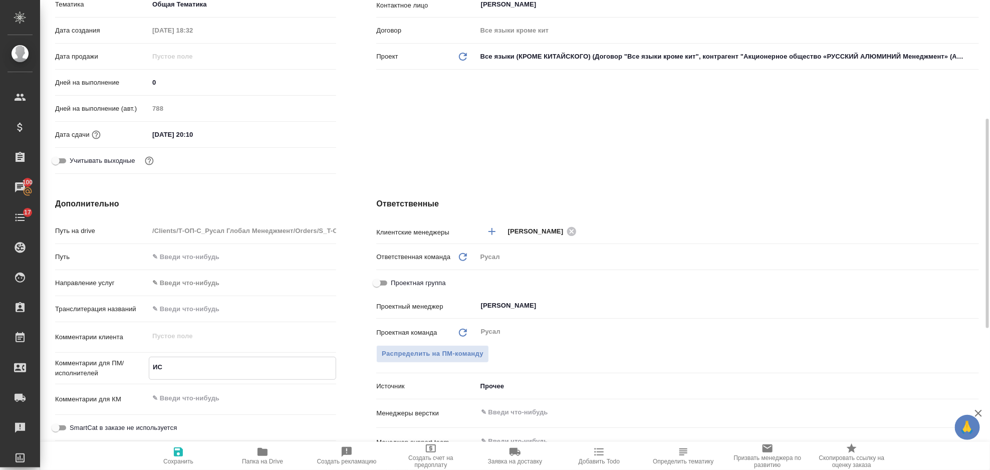
type textarea "x"
type textarea "ИСА"
type textarea "x"
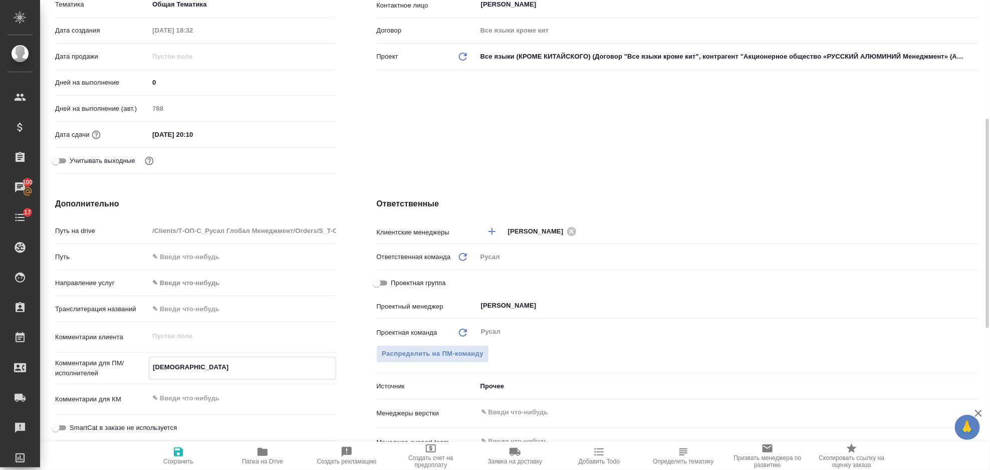
type textarea "x"
type textarea "ИСАЕ"
type textarea "x"
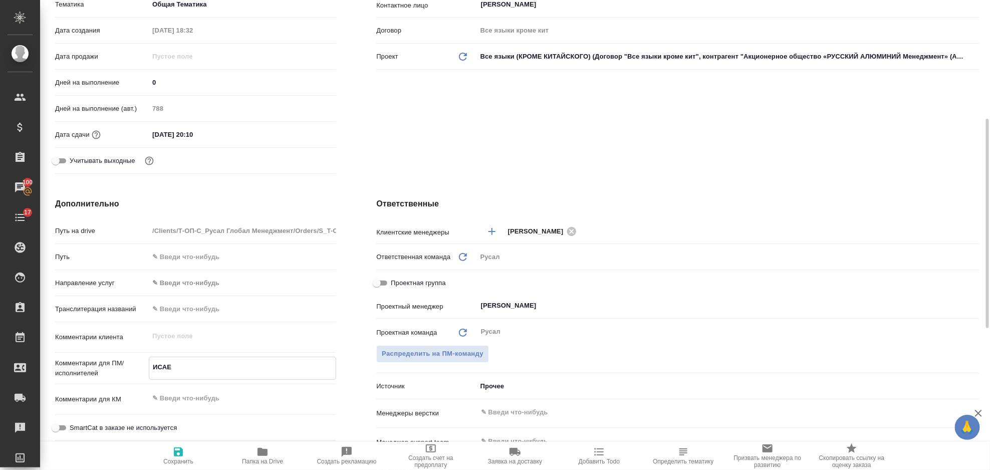
type textarea "x"
type textarea "ИСАЕВ"
type textarea "x"
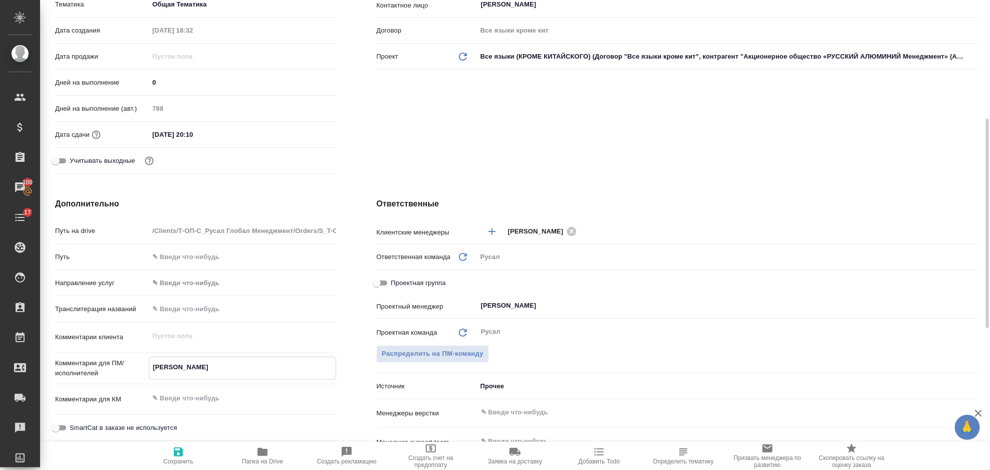
type textarea "ИСАЕВ"
type textarea "x"
click at [174, 449] on icon "button" at bounding box center [178, 451] width 9 height 9
type textarea "x"
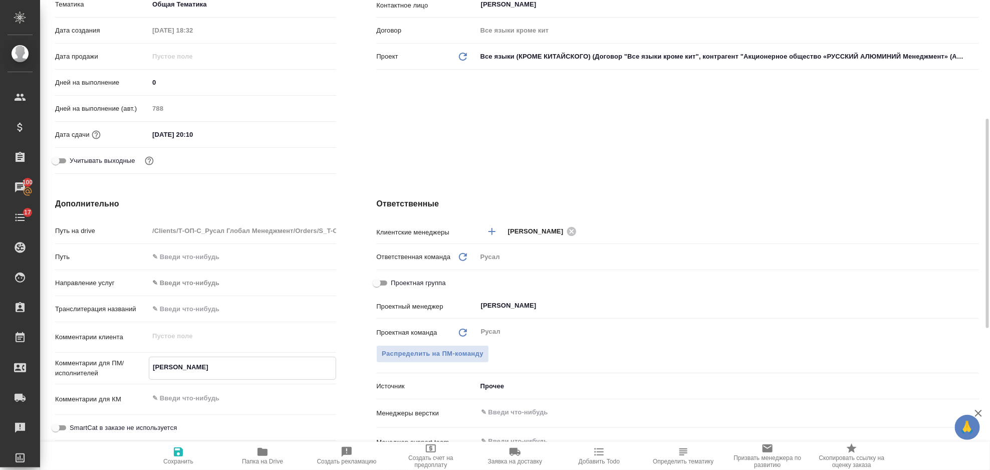
type textarea "x"
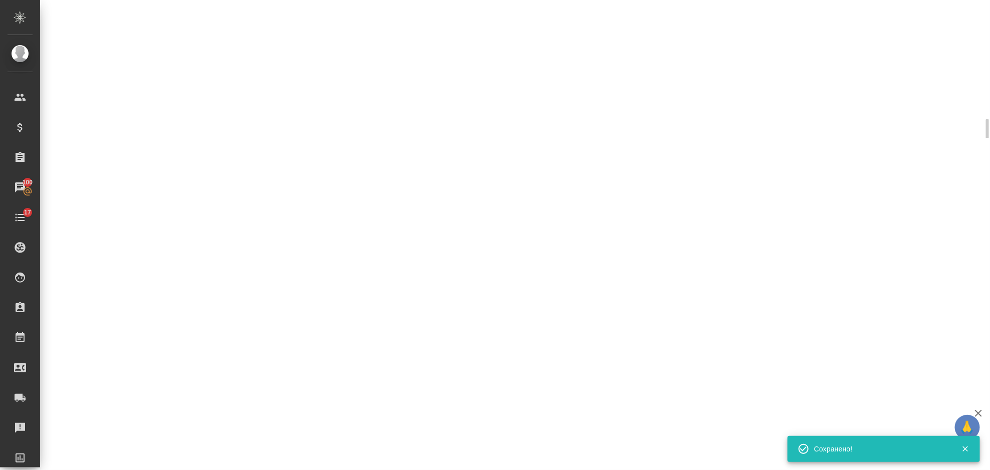
select select "RU"
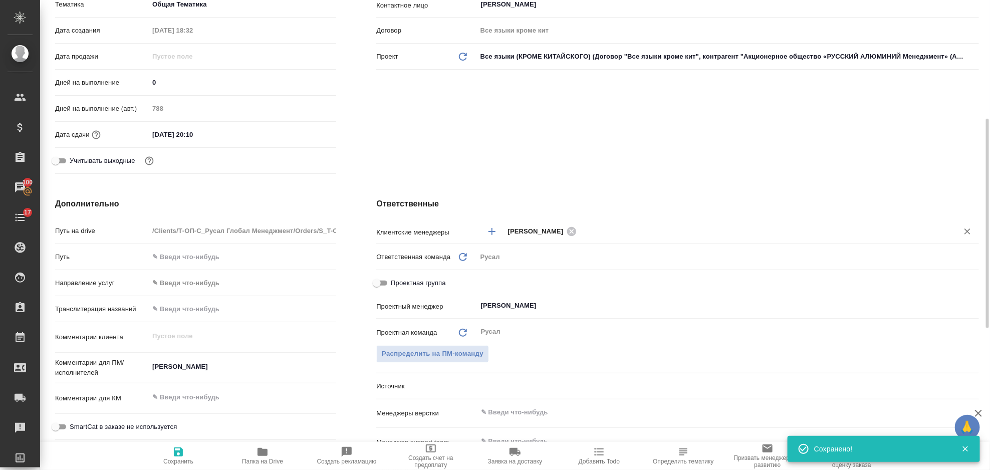
type textarea "x"
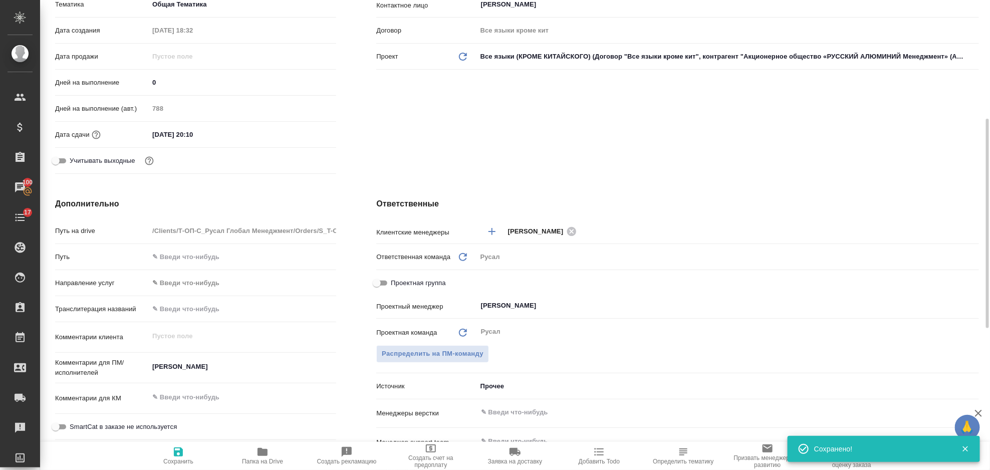
type textarea "x"
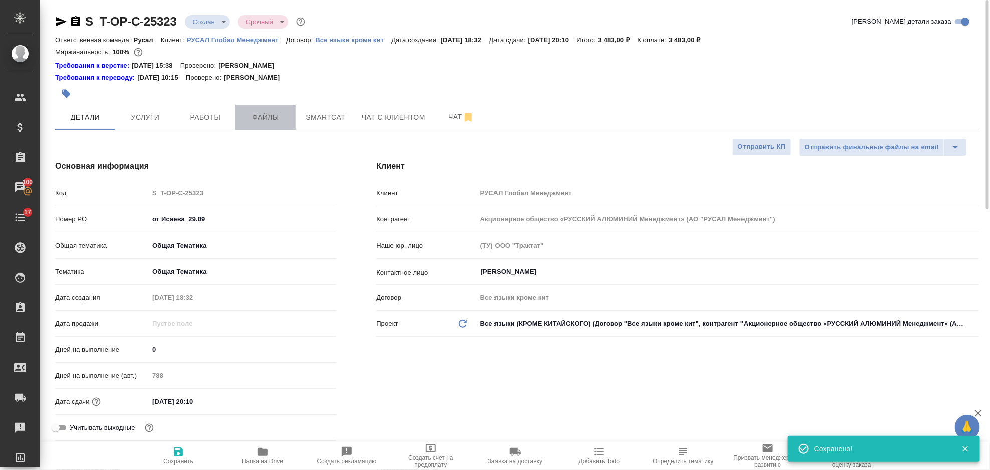
click at [255, 125] on button "Файлы" at bounding box center [265, 117] width 60 height 25
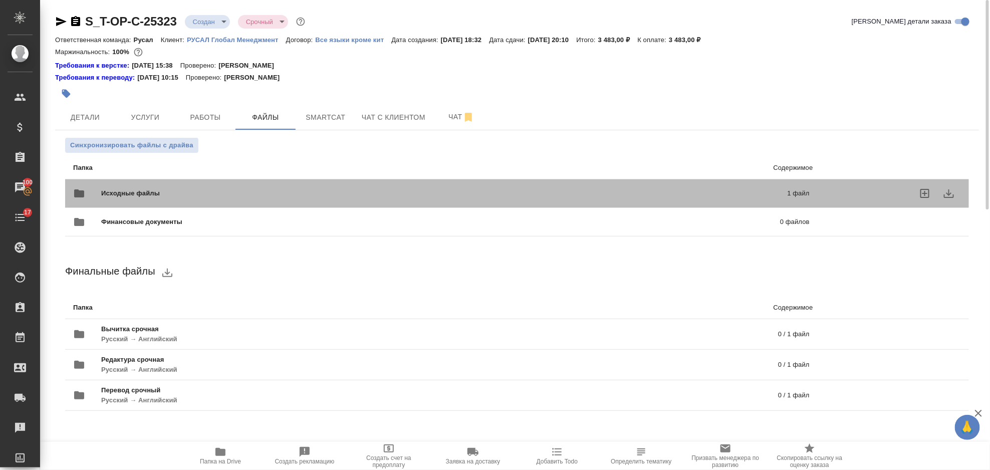
click at [645, 191] on p "1 файл" at bounding box center [641, 193] width 336 height 10
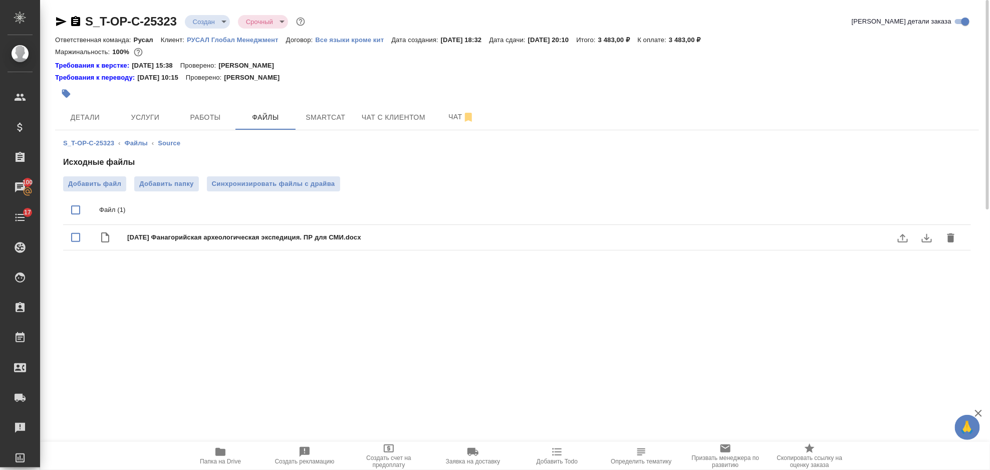
click at [948, 238] on icon "delete" at bounding box center [951, 238] width 12 height 12
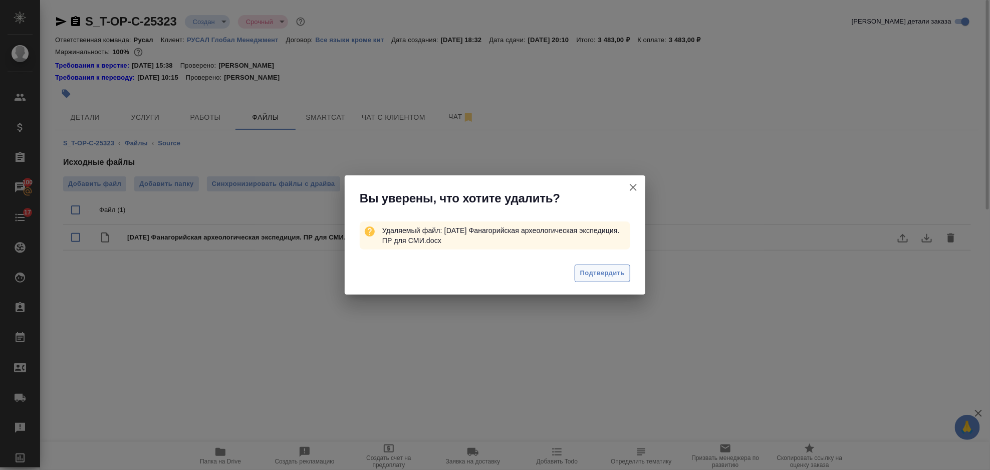
click at [610, 269] on span "Подтвердить" at bounding box center [602, 273] width 45 height 12
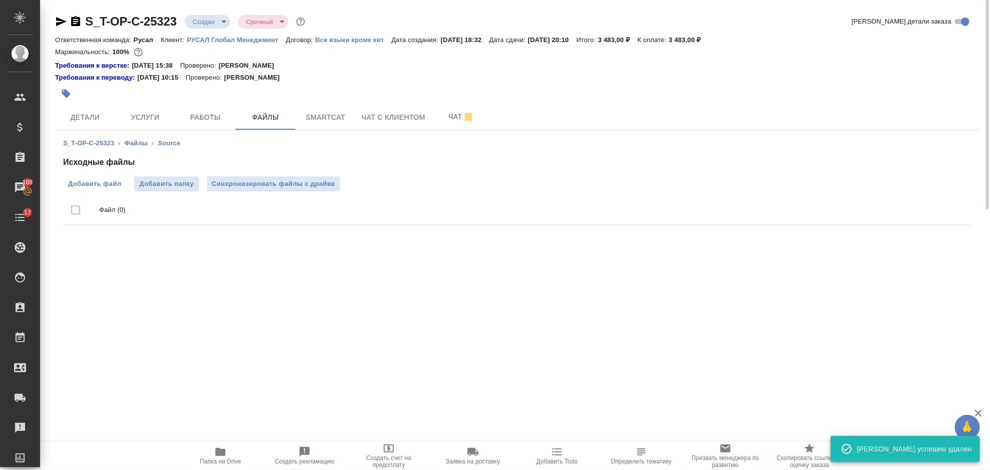
click at [125, 181] on label "Добавить файл" at bounding box center [94, 183] width 63 height 15
click at [0, 0] on input "Добавить файл" at bounding box center [0, 0] width 0 height 0
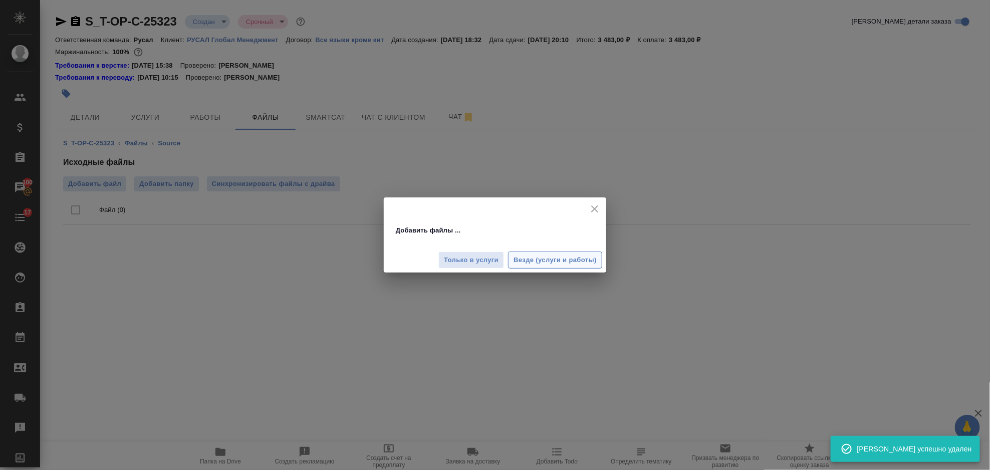
click at [523, 259] on span "Везде (услуги и работы)" at bounding box center [554, 260] width 83 height 12
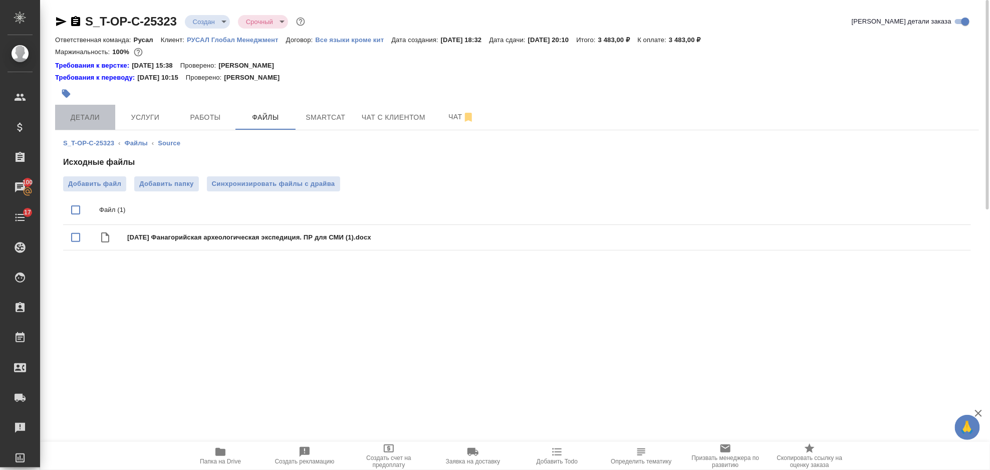
click at [97, 125] on button "Детали" at bounding box center [85, 117] width 60 height 25
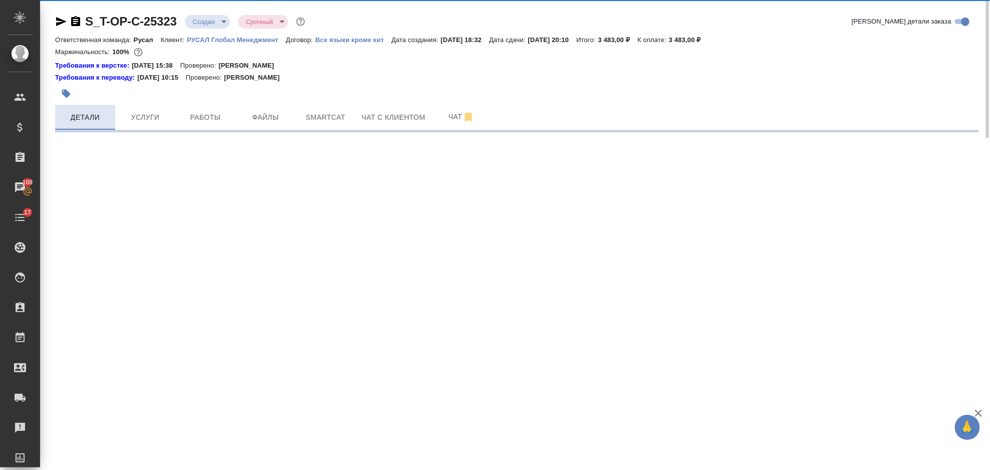
select select "RU"
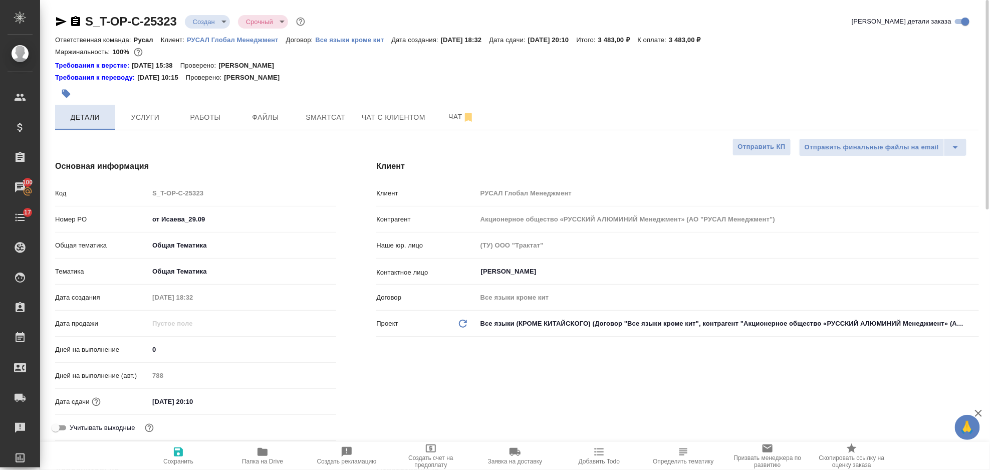
type textarea "x"
click at [64, 16] on icon "button" at bounding box center [61, 22] width 12 height 12
type textarea "x"
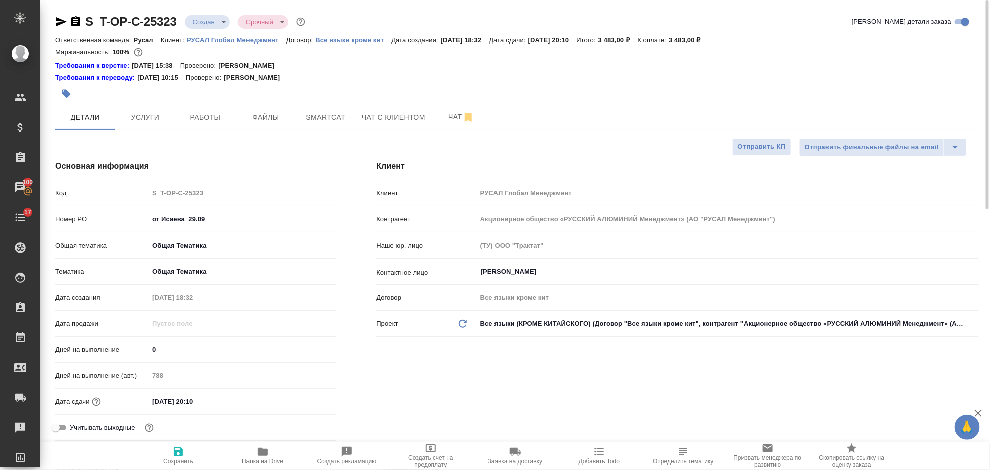
type textarea "x"
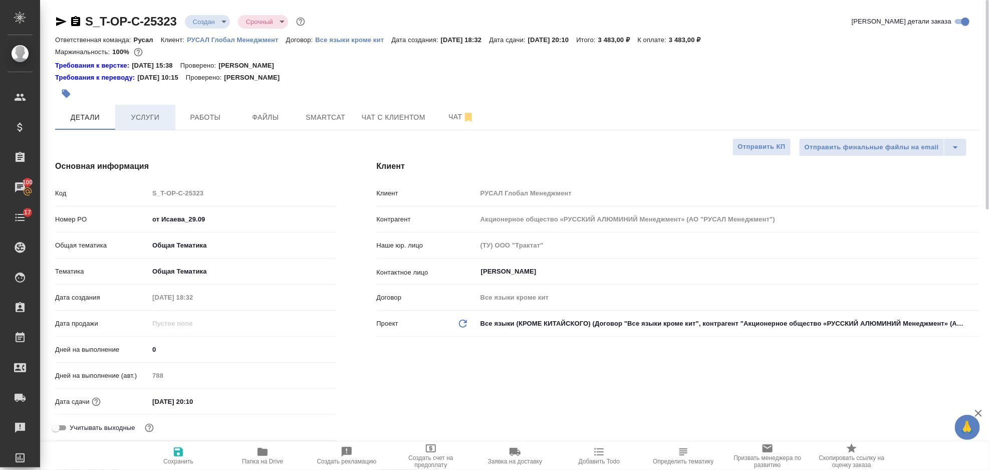
click at [149, 113] on span "Услуги" at bounding box center [145, 117] width 48 height 13
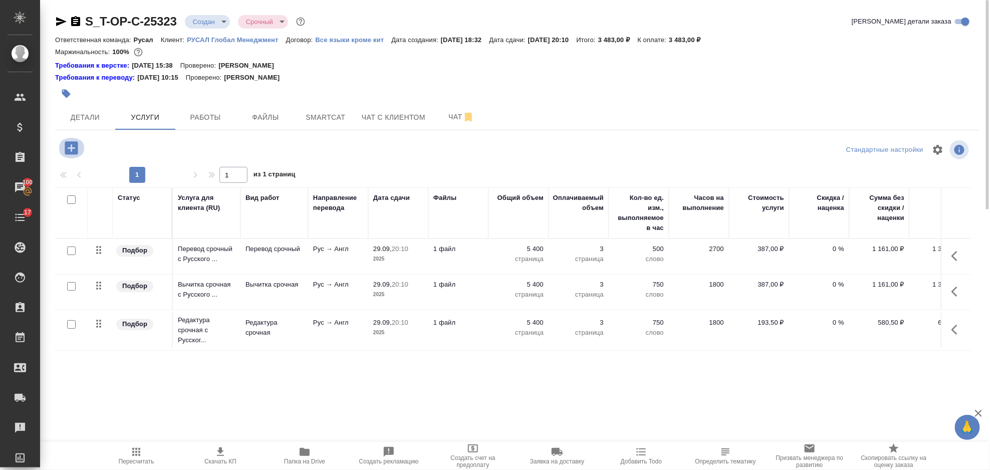
click at [71, 144] on icon "button" at bounding box center [72, 148] width 18 height 18
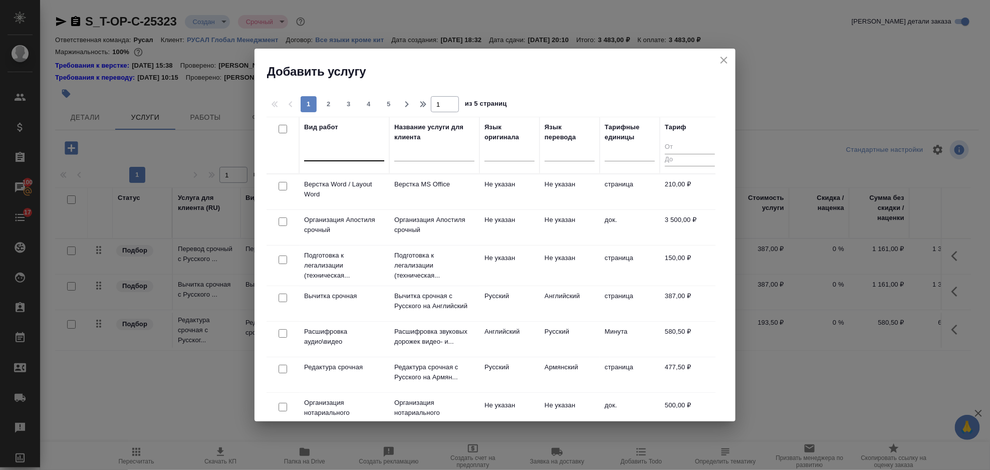
click at [351, 156] on div at bounding box center [344, 151] width 80 height 15
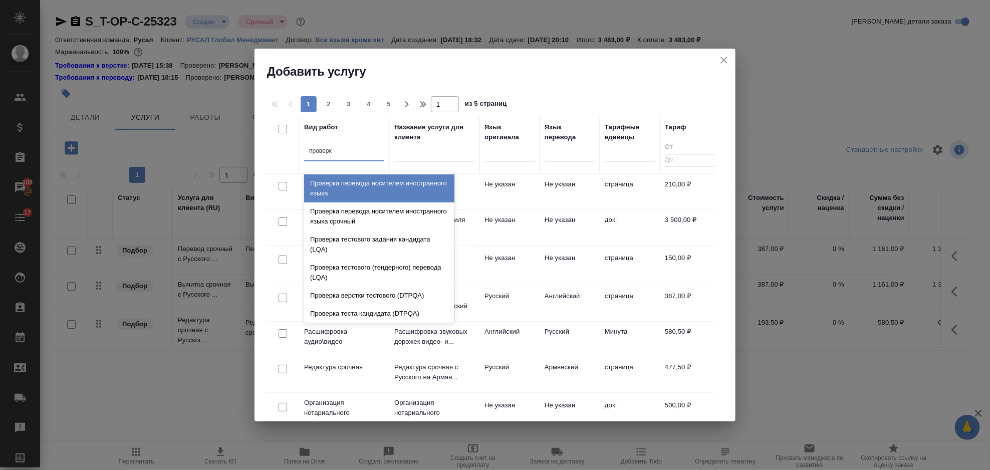
type input "проверка"
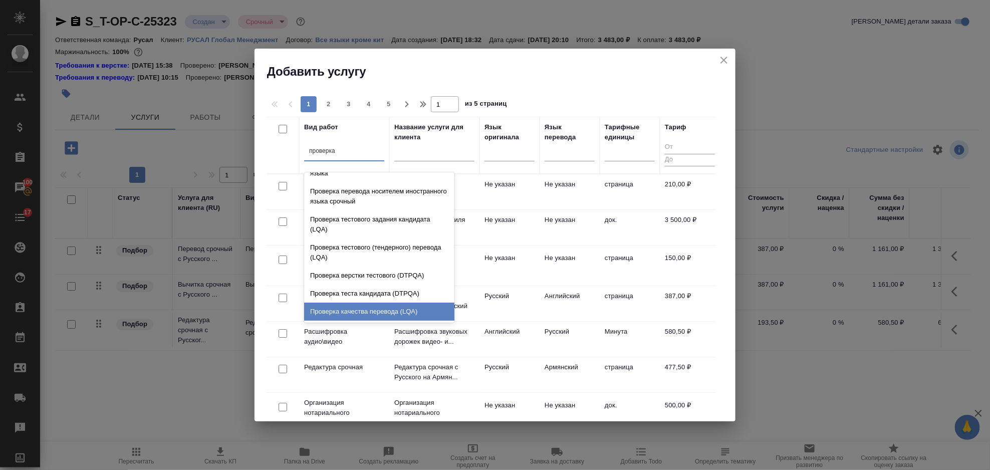
click at [340, 308] on div "Проверка качества перевода (LQA)" at bounding box center [379, 312] width 150 height 18
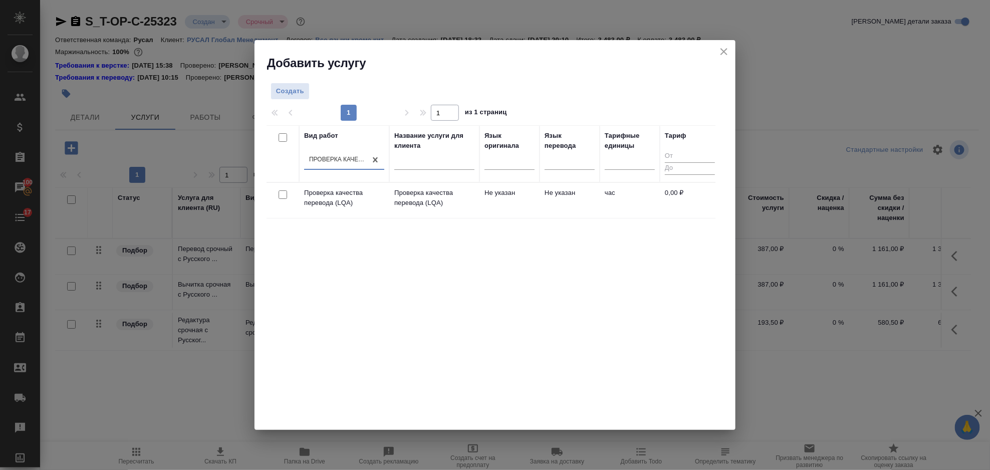
click at [284, 195] on input "checkbox" at bounding box center [282, 194] width 9 height 9
checkbox input "true"
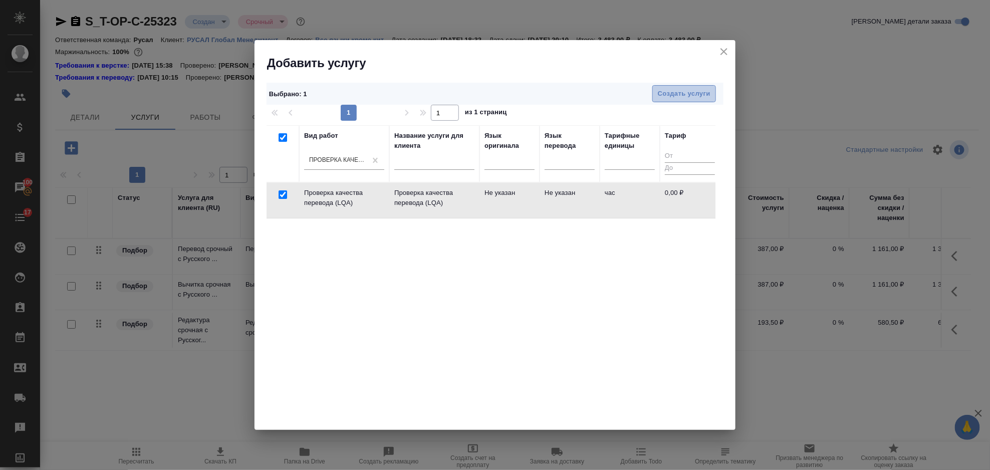
click at [704, 90] on span "Создать услуги" at bounding box center [684, 94] width 53 height 12
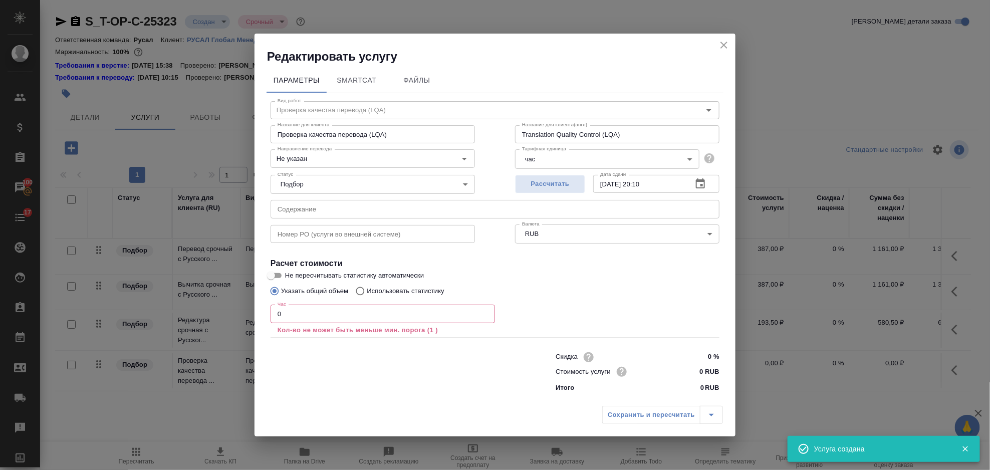
click at [651, 410] on div "Сохранить и пересчитать" at bounding box center [662, 415] width 121 height 18
click at [673, 420] on div "Сохранить и пересчитать" at bounding box center [662, 415] width 121 height 18
click at [718, 44] on icon "close" at bounding box center [724, 45] width 12 height 12
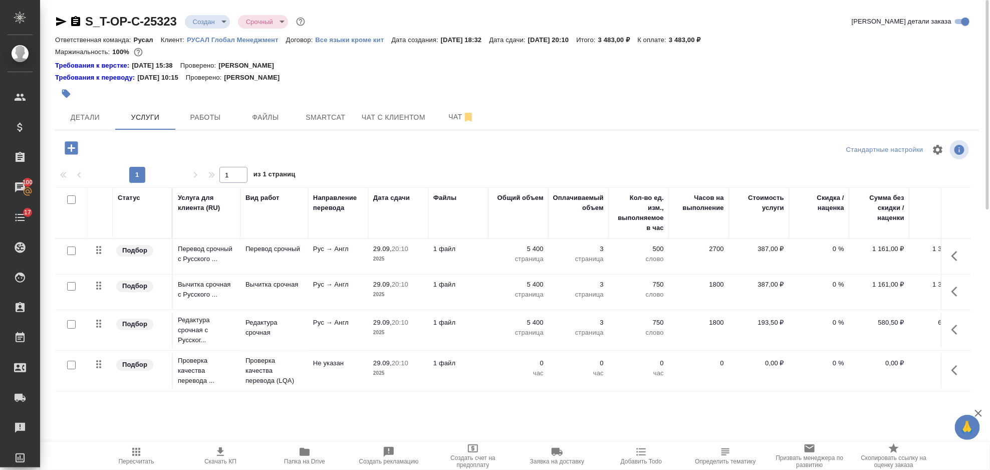
click at [958, 370] on icon "button" at bounding box center [957, 370] width 12 height 12
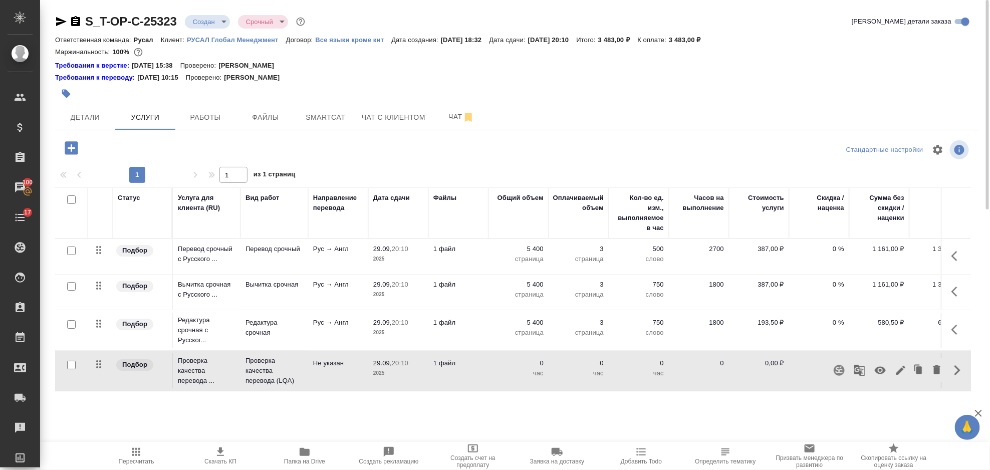
drag, startPoint x: 882, startPoint y: 369, endPoint x: 831, endPoint y: 368, distance: 50.6
click at [881, 369] on icon "button" at bounding box center [880, 370] width 12 height 12
click at [141, 461] on span "Пересчитать" at bounding box center [137, 461] width 36 height 7
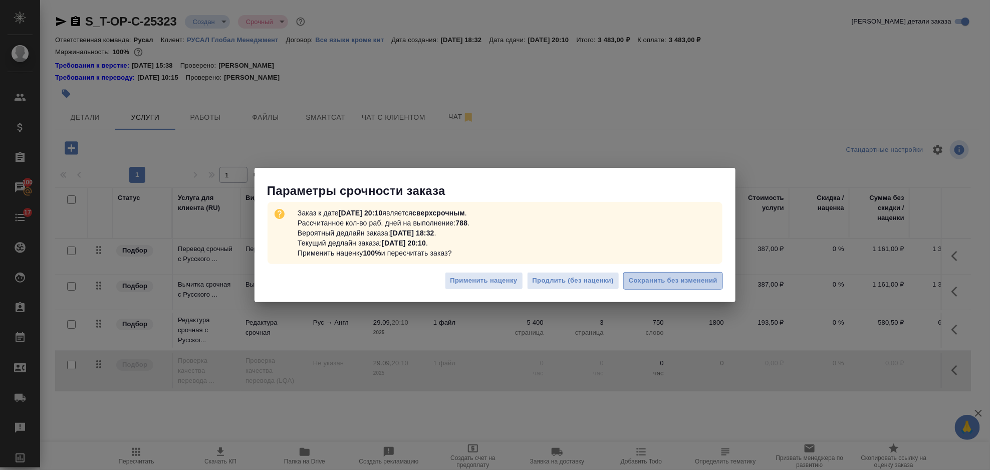
click at [644, 279] on span "Сохранить без изменений" at bounding box center [673, 281] width 89 height 12
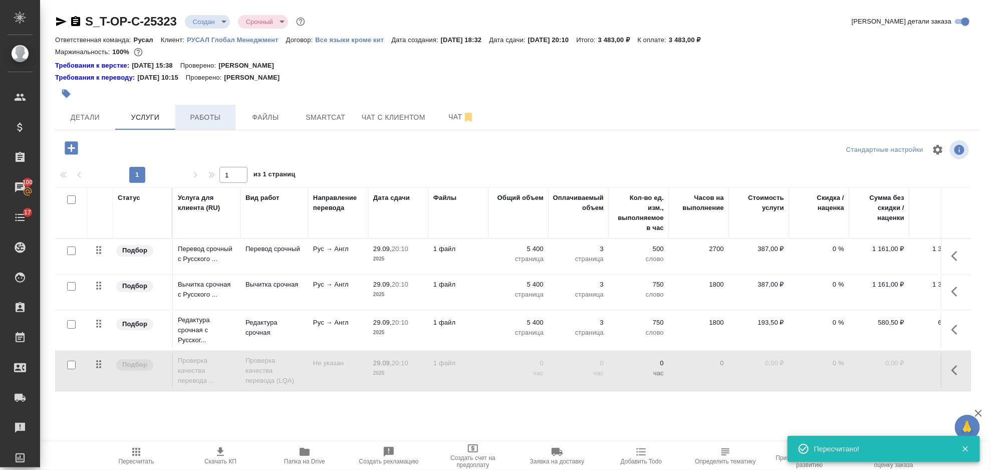
click at [198, 117] on span "Работы" at bounding box center [205, 117] width 48 height 13
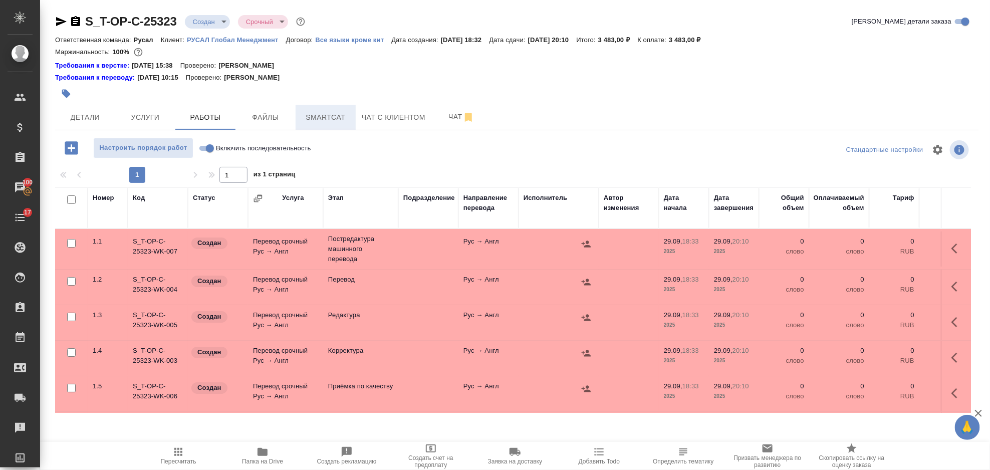
click at [312, 109] on button "Smartcat" at bounding box center [326, 117] width 60 height 25
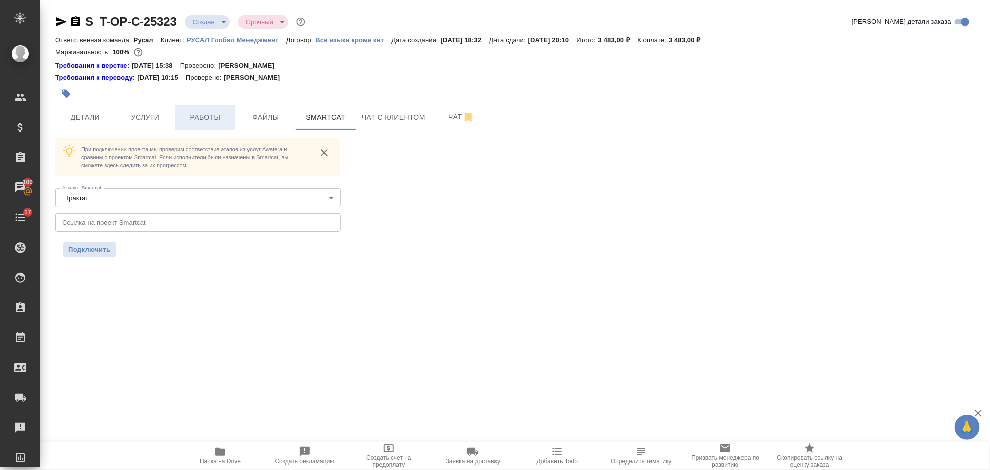
click at [216, 111] on span "Работы" at bounding box center [205, 117] width 48 height 13
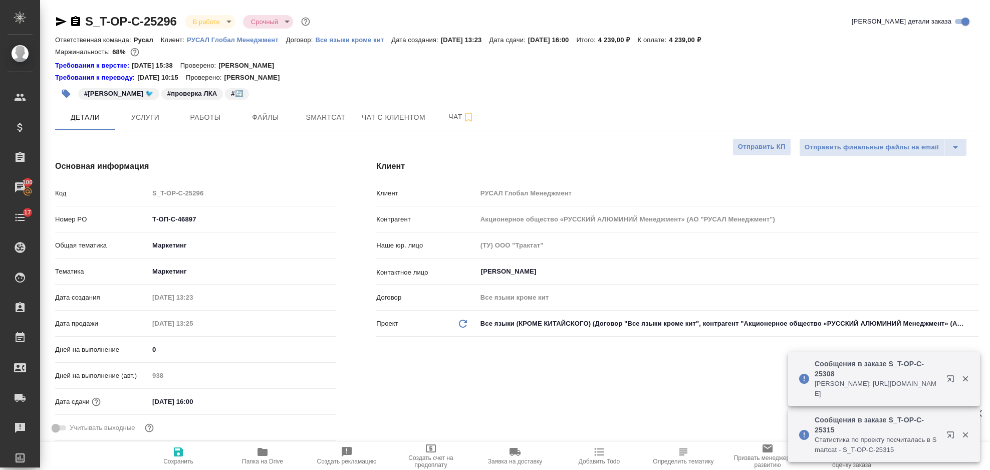
select select "RU"
